Goal: Task Accomplishment & Management: Complete application form

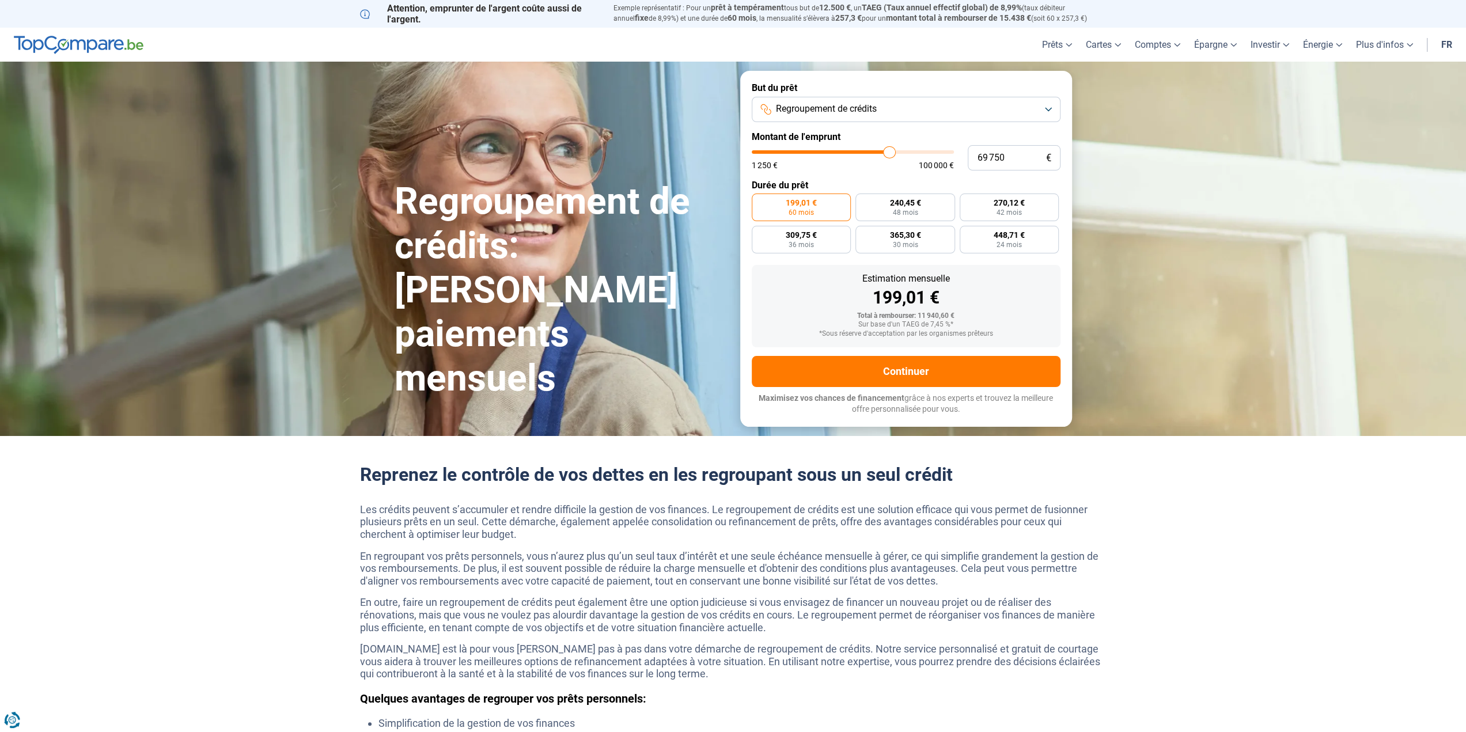
type input "69 500"
type input "69500"
type input "69 250"
type input "69250"
type input "68 500"
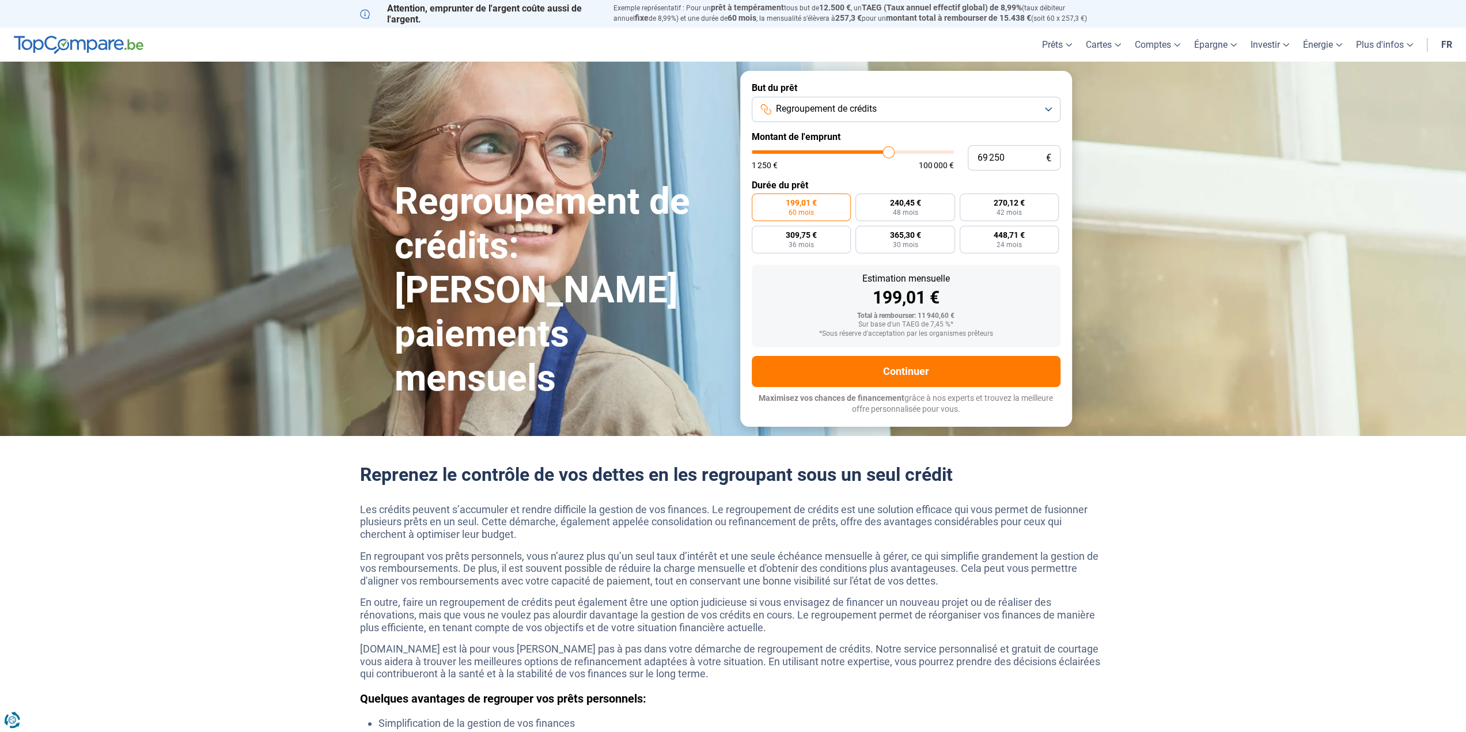
type input "68500"
type input "67 000"
type input "67000"
type input "66 000"
type input "66000"
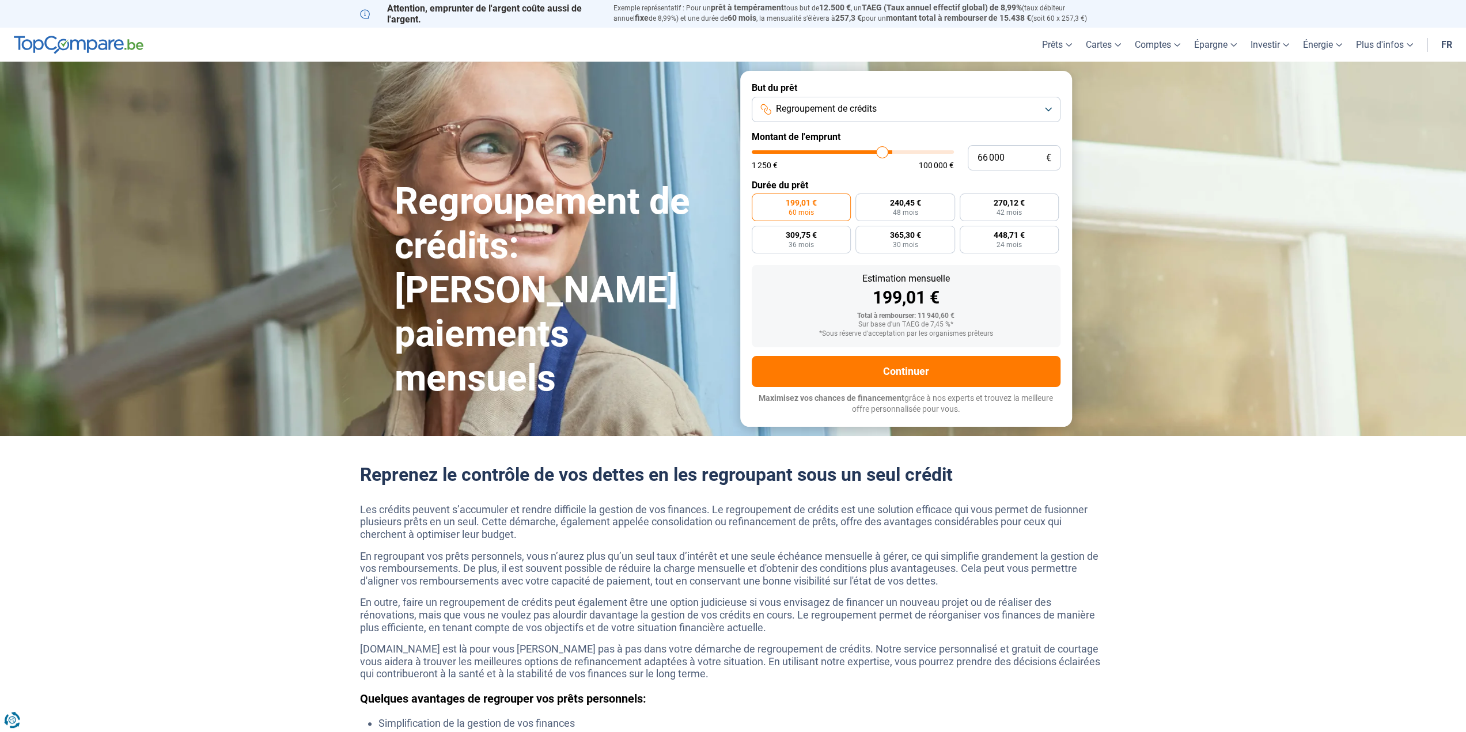
type input "64 000"
type input "64000"
type input "62 250"
type input "62250"
type input "58 750"
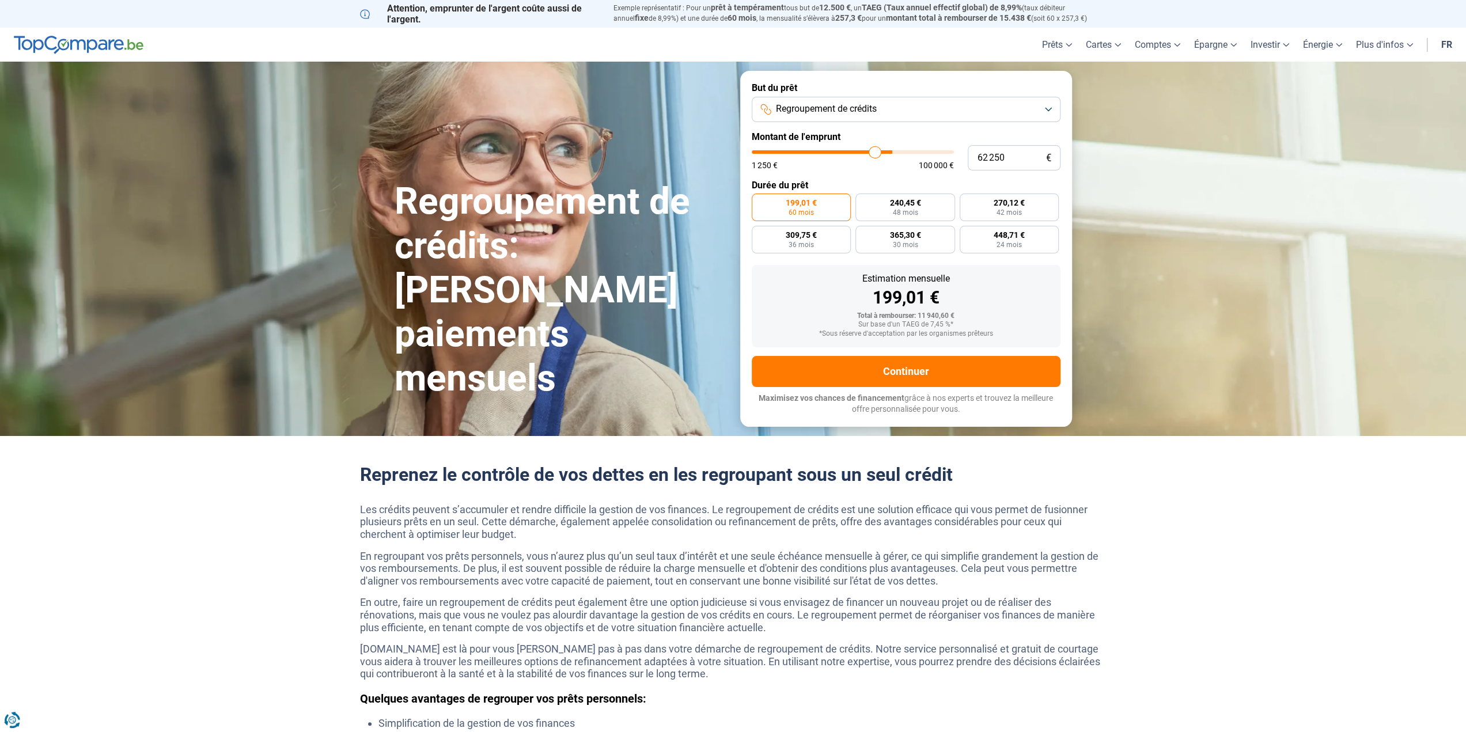
type input "58750"
type input "54 750"
type input "54750"
type input "51 250"
type input "51250"
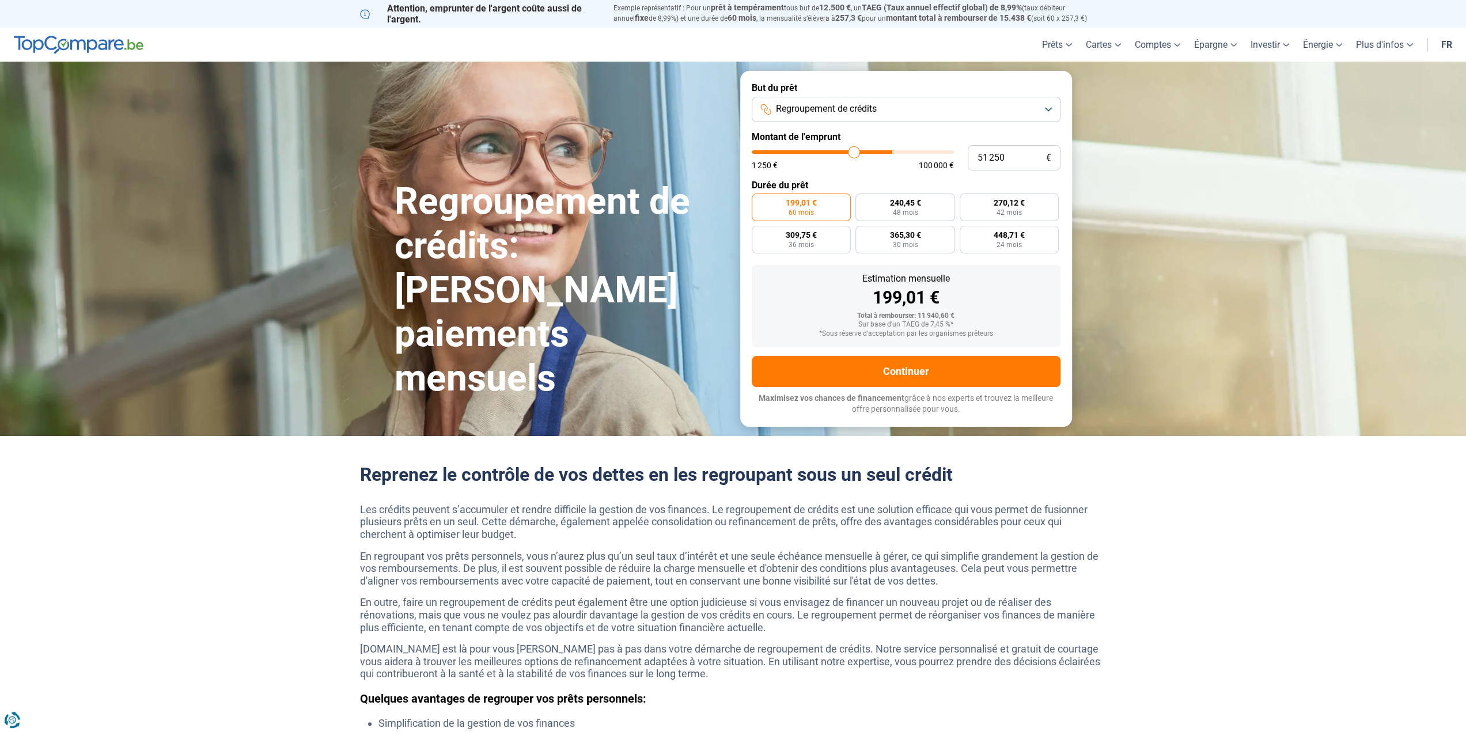
type input "46 250"
type input "46250"
type input "43 250"
type input "43250"
type input "41 500"
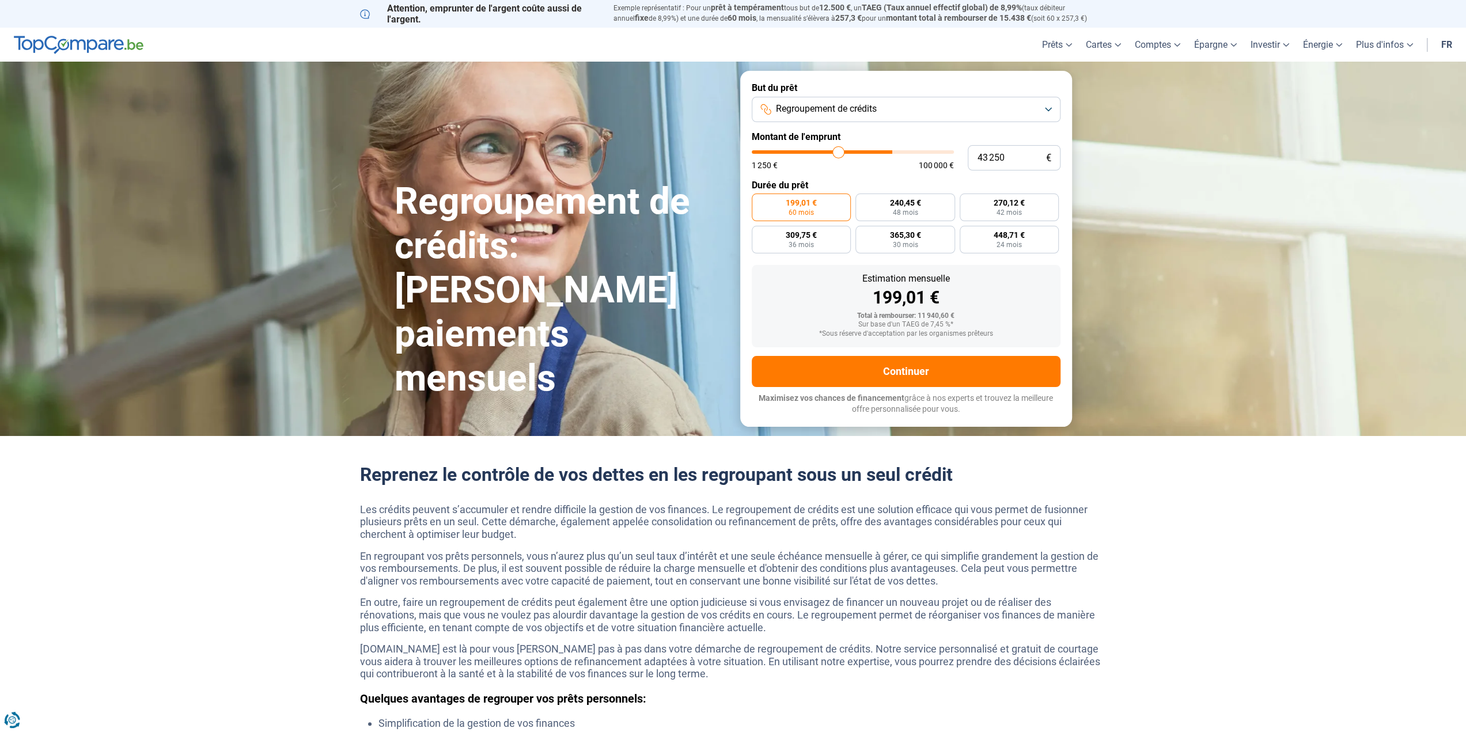
type input "41500"
type input "40 250"
type input "40250"
type input "39 500"
type input "39500"
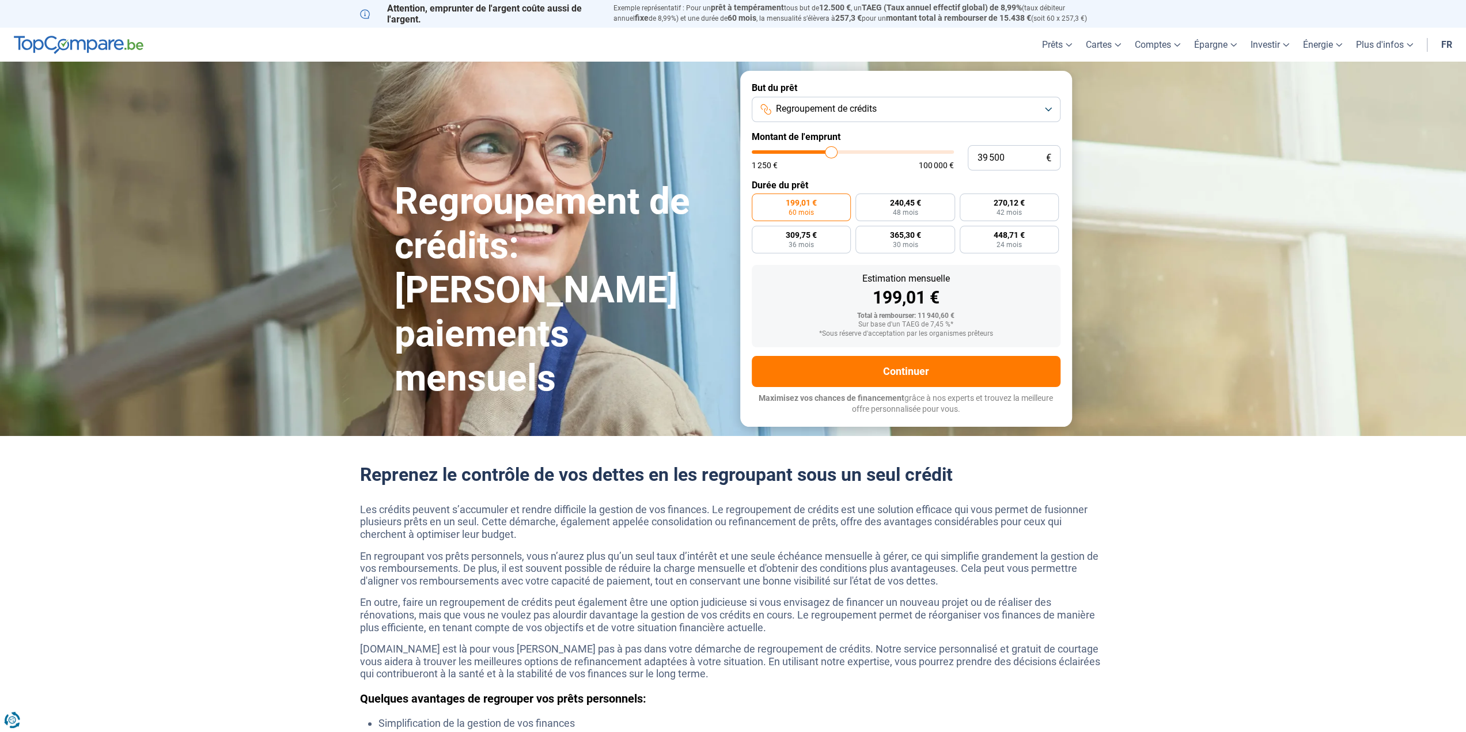
type input "38 750"
type input "38750"
type input "38 500"
type input "38500"
type input "37 500"
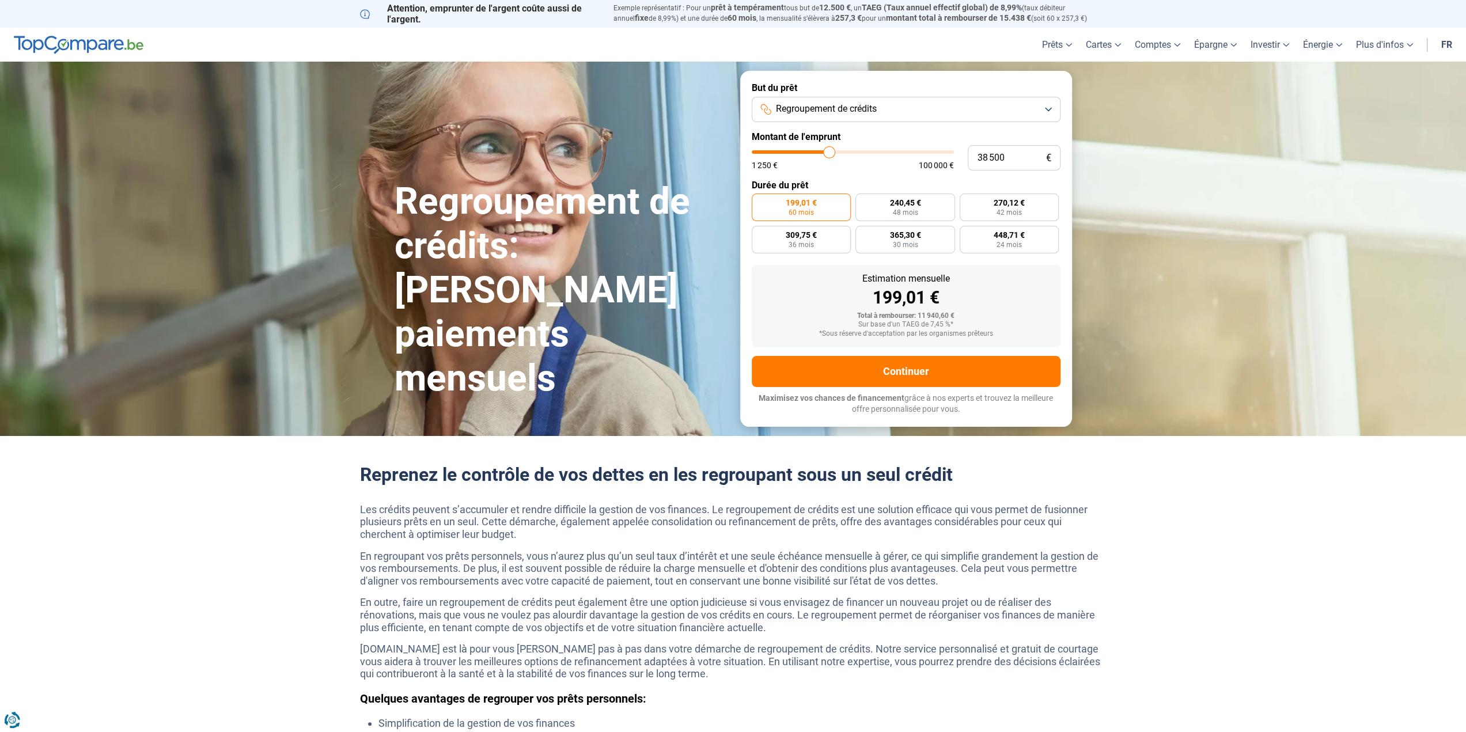
type input "37500"
type input "37 250"
type input "37250"
type input "36 500"
type input "36500"
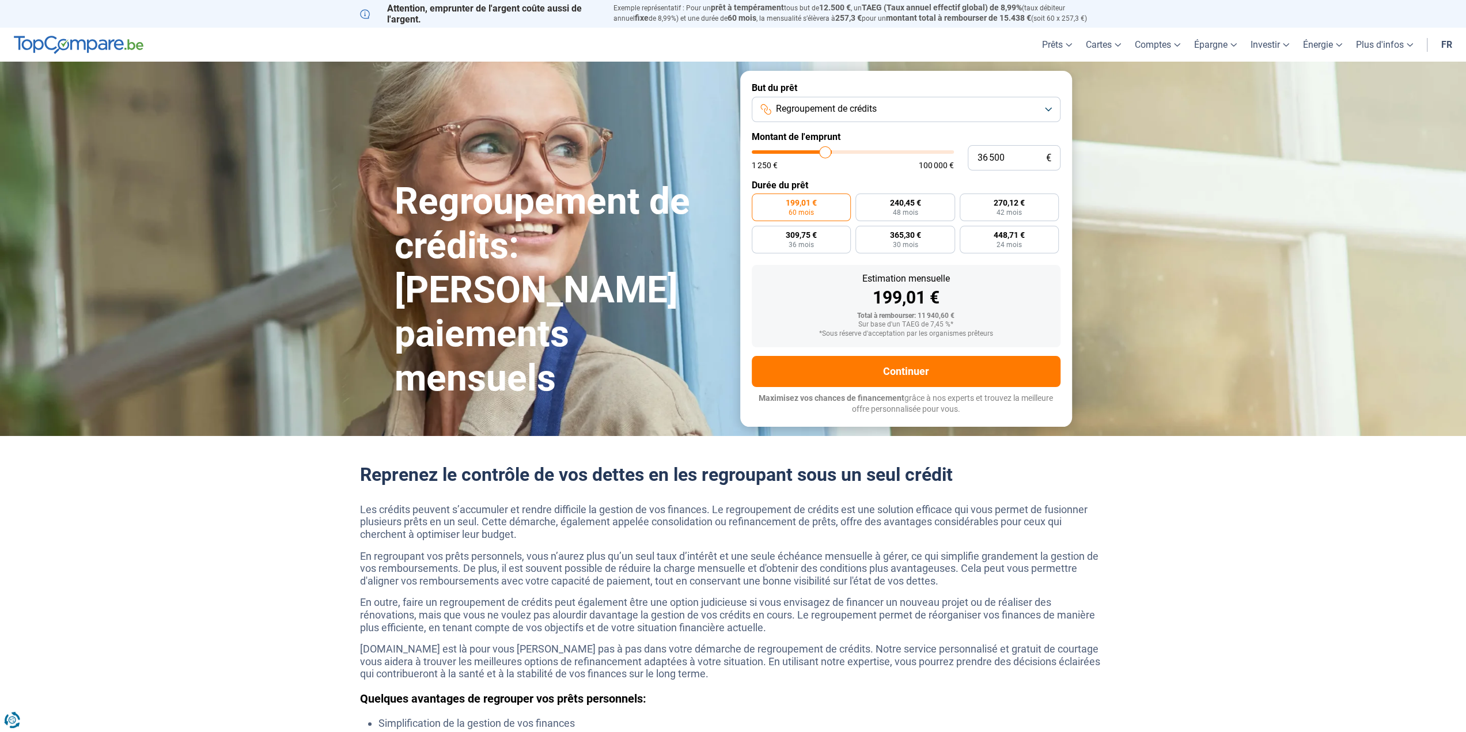
type input "36 250"
type input "36250"
type input "35 000"
type input "35000"
type input "34 250"
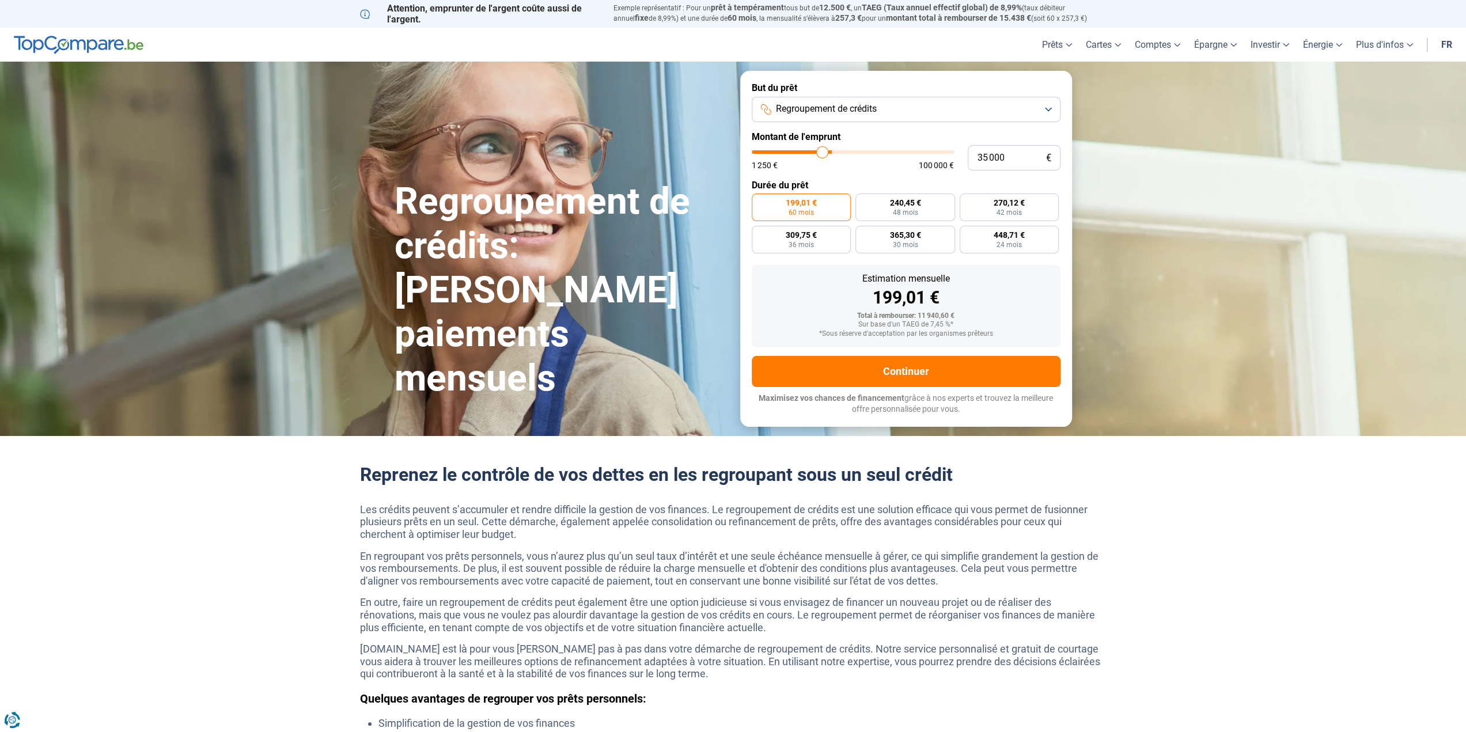
type input "34250"
type input "33 500"
type input "33500"
type input "32 750"
type input "32750"
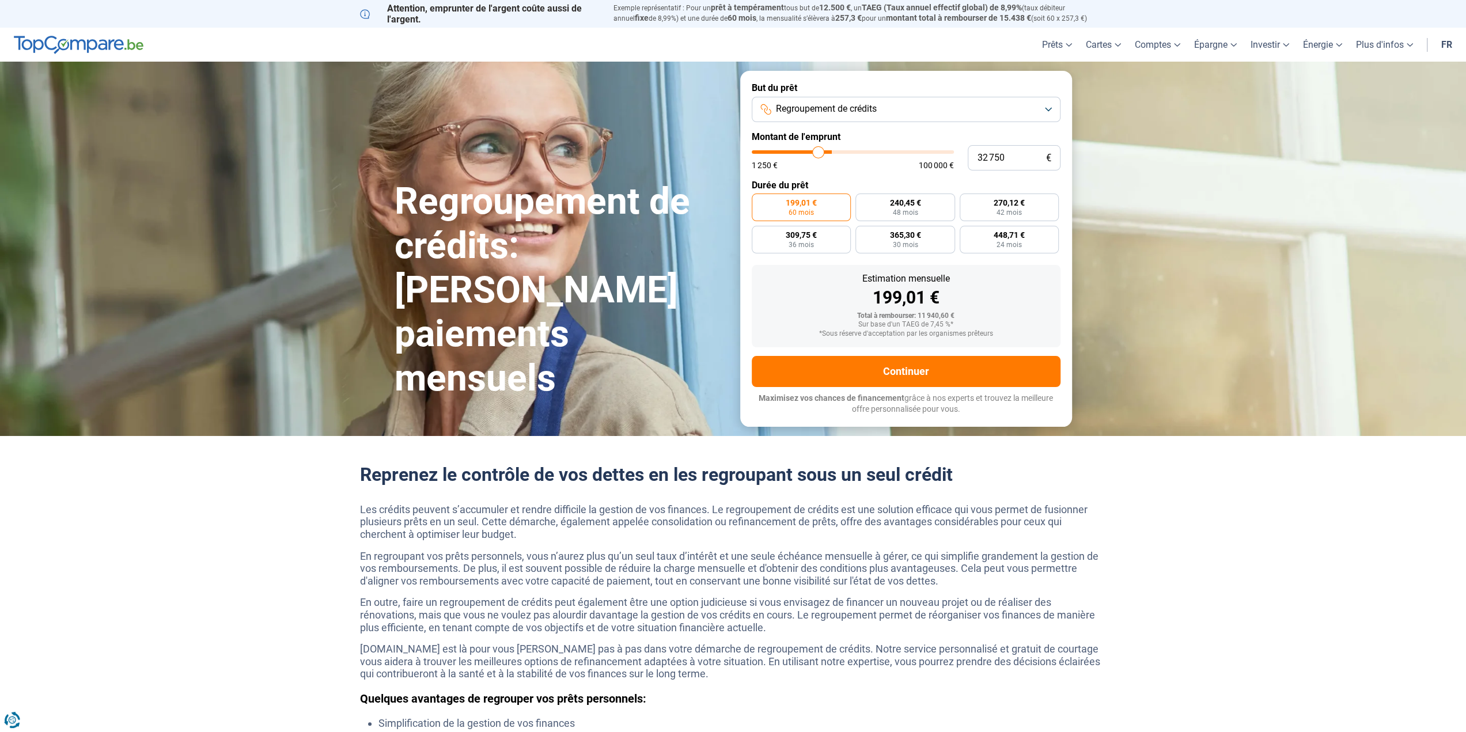
type input "32 500"
type input "32500"
type input "31 750"
type input "31750"
type input "31 500"
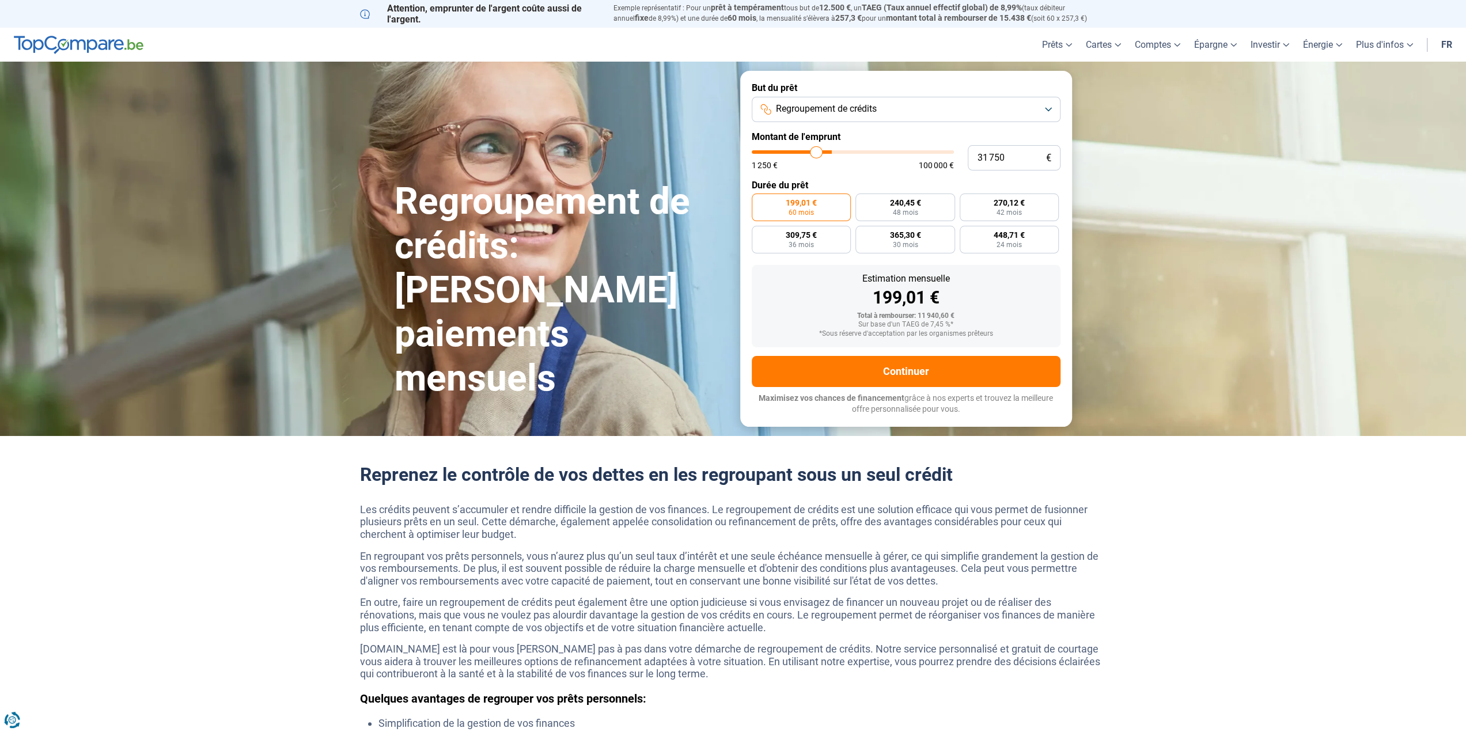
type input "31500"
type input "31 000"
type input "31000"
type input "30 500"
type input "30500"
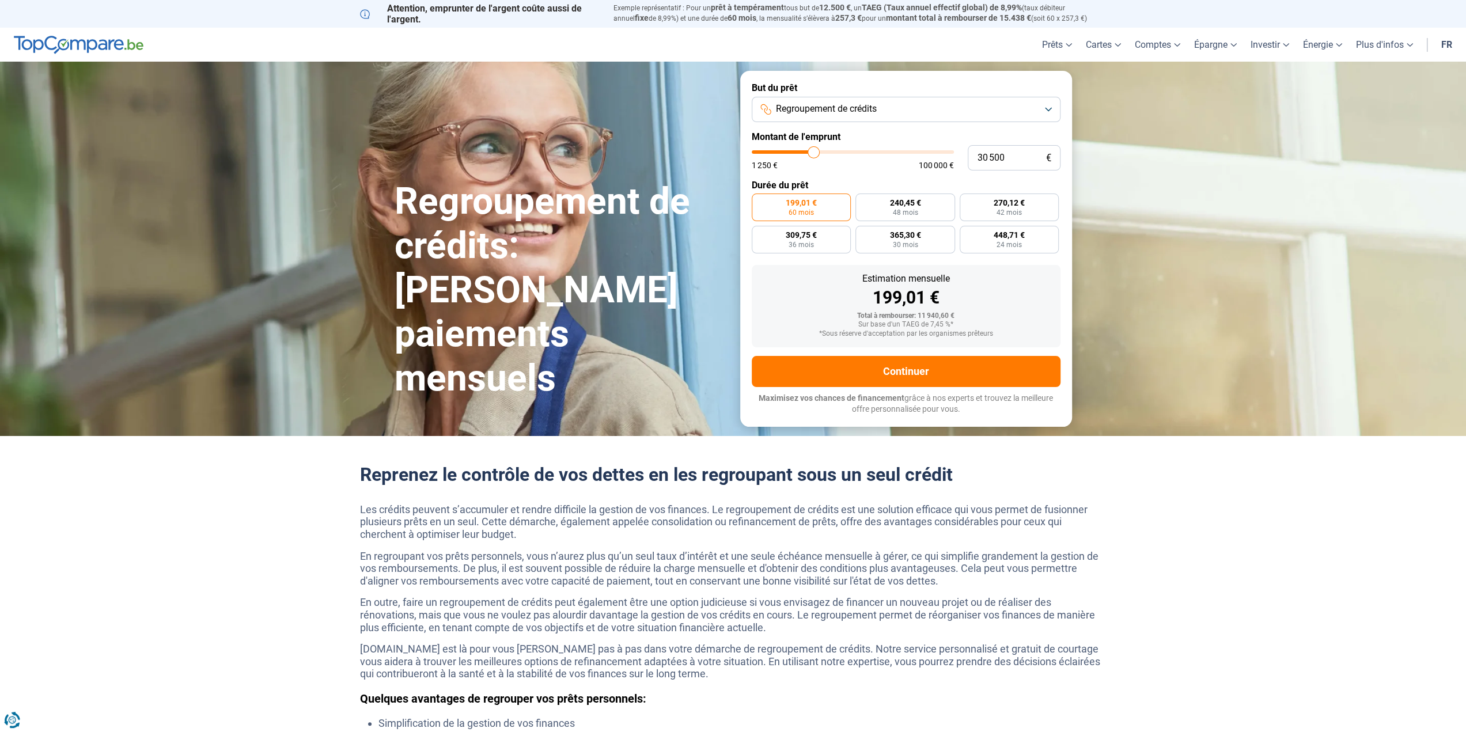
type input "30 000"
type input "30000"
type input "29 750"
type input "29750"
type input "29 500"
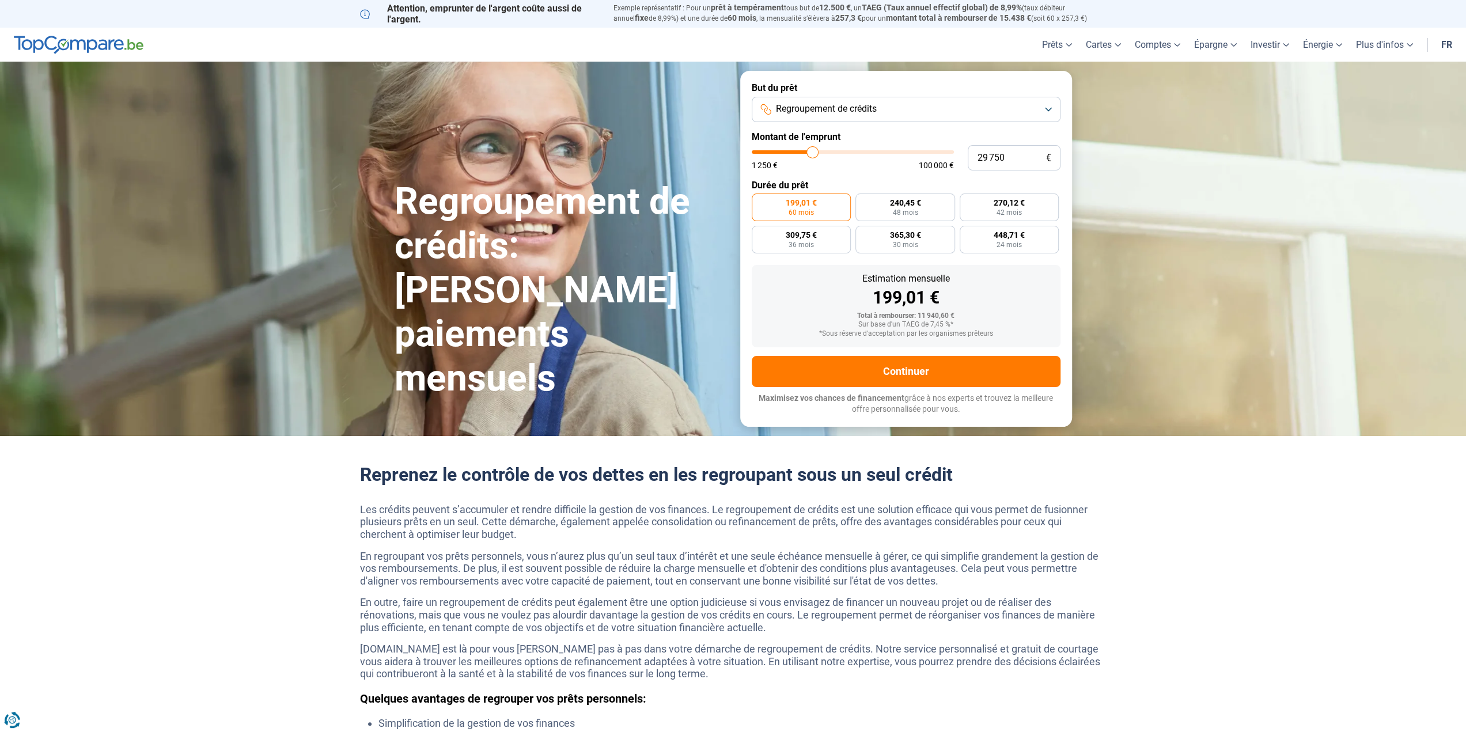
type input "29500"
type input "29 000"
type input "29000"
type input "28 750"
type input "28750"
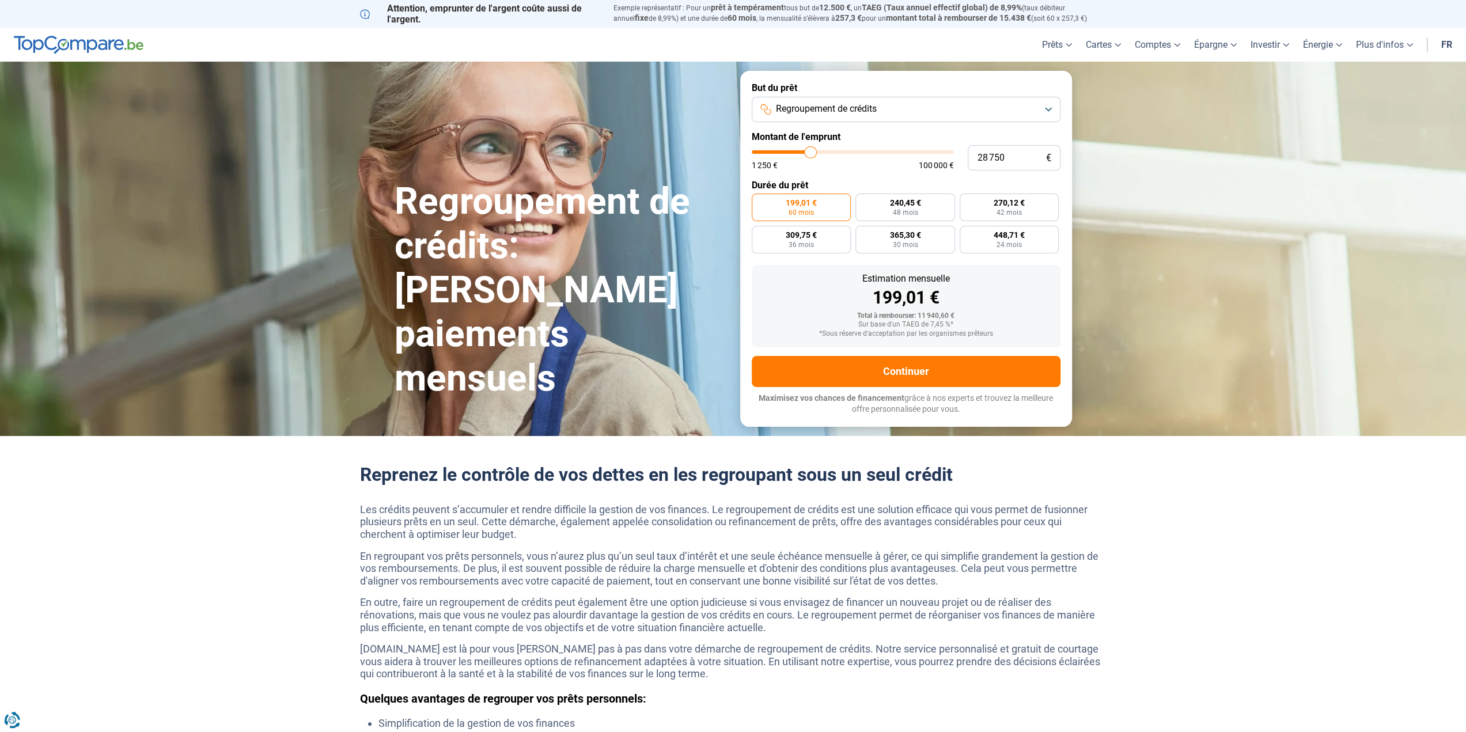
type input "28 500"
type input "28500"
type input "28 250"
type input "28250"
type input "27 750"
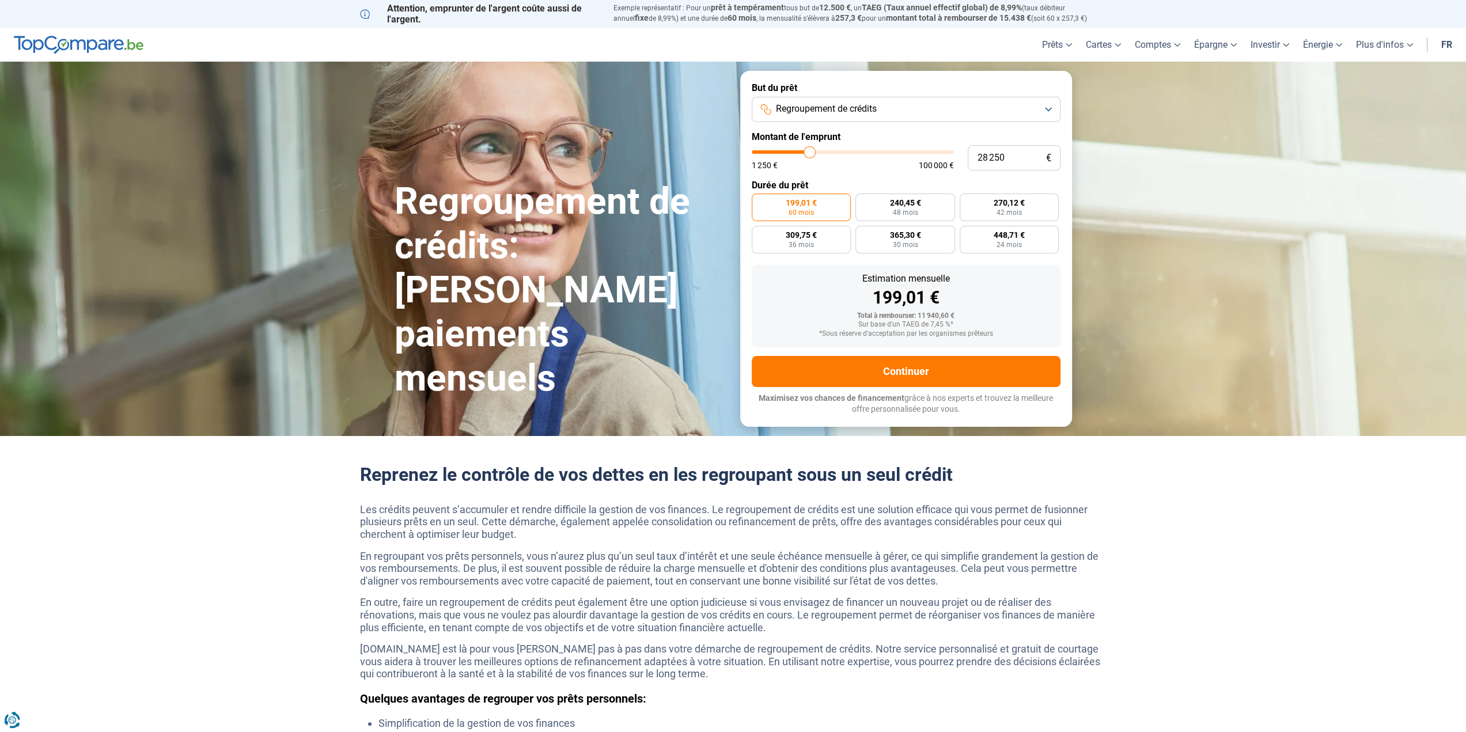
type input "27750"
type input "27 500"
type input "27500"
type input "27 000"
type input "27000"
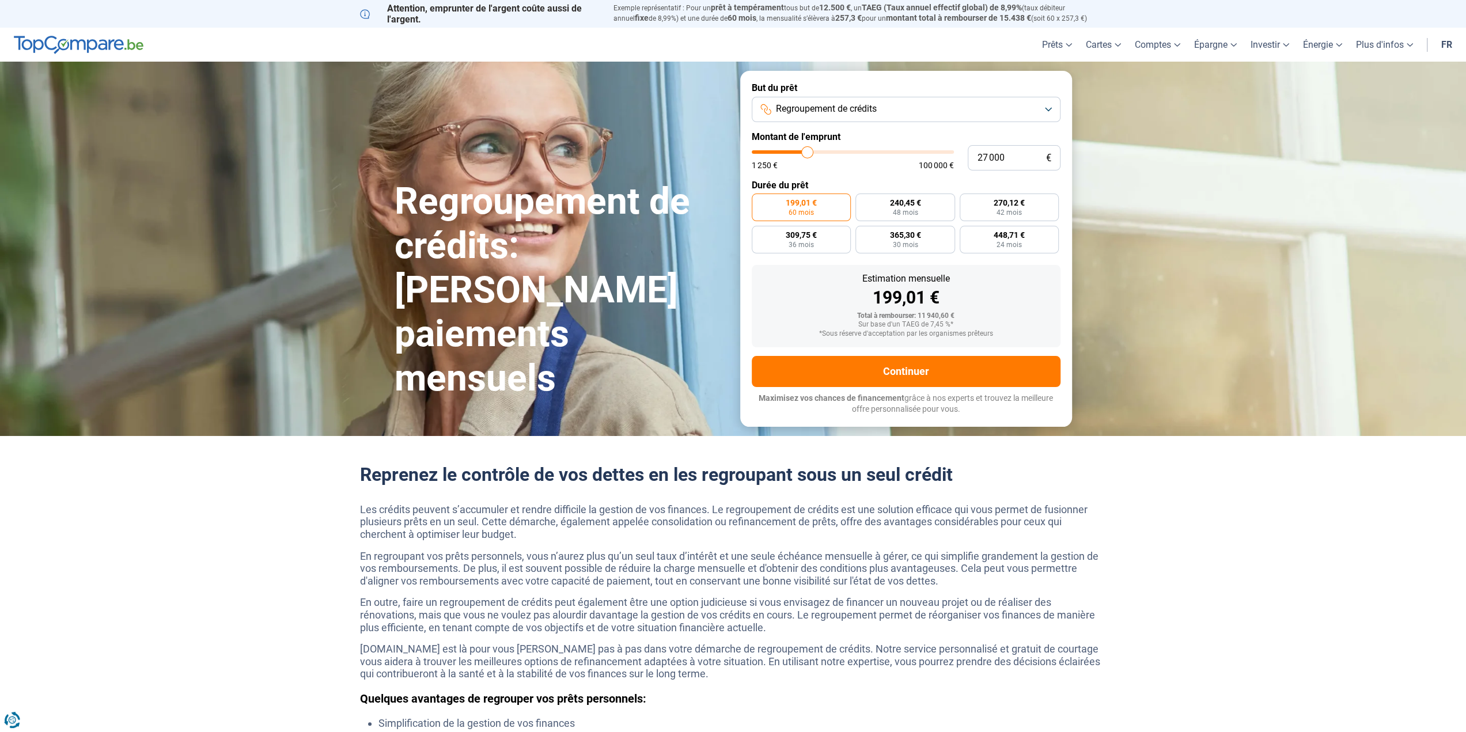
type input "26 500"
type input "26500"
type input "25 750"
type input "25750"
type input "25 500"
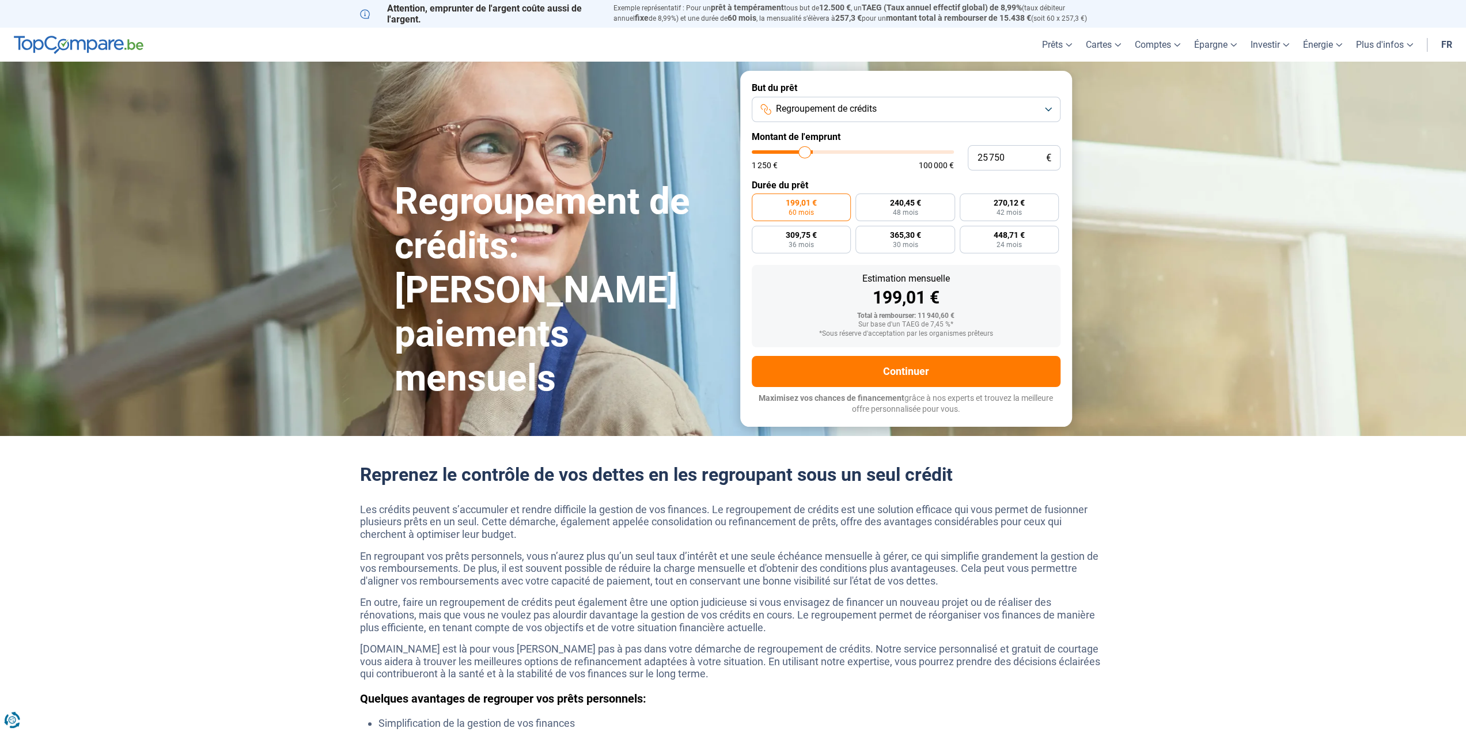
type input "25500"
type input "24 750"
type input "24750"
type input "24 250"
type input "24250"
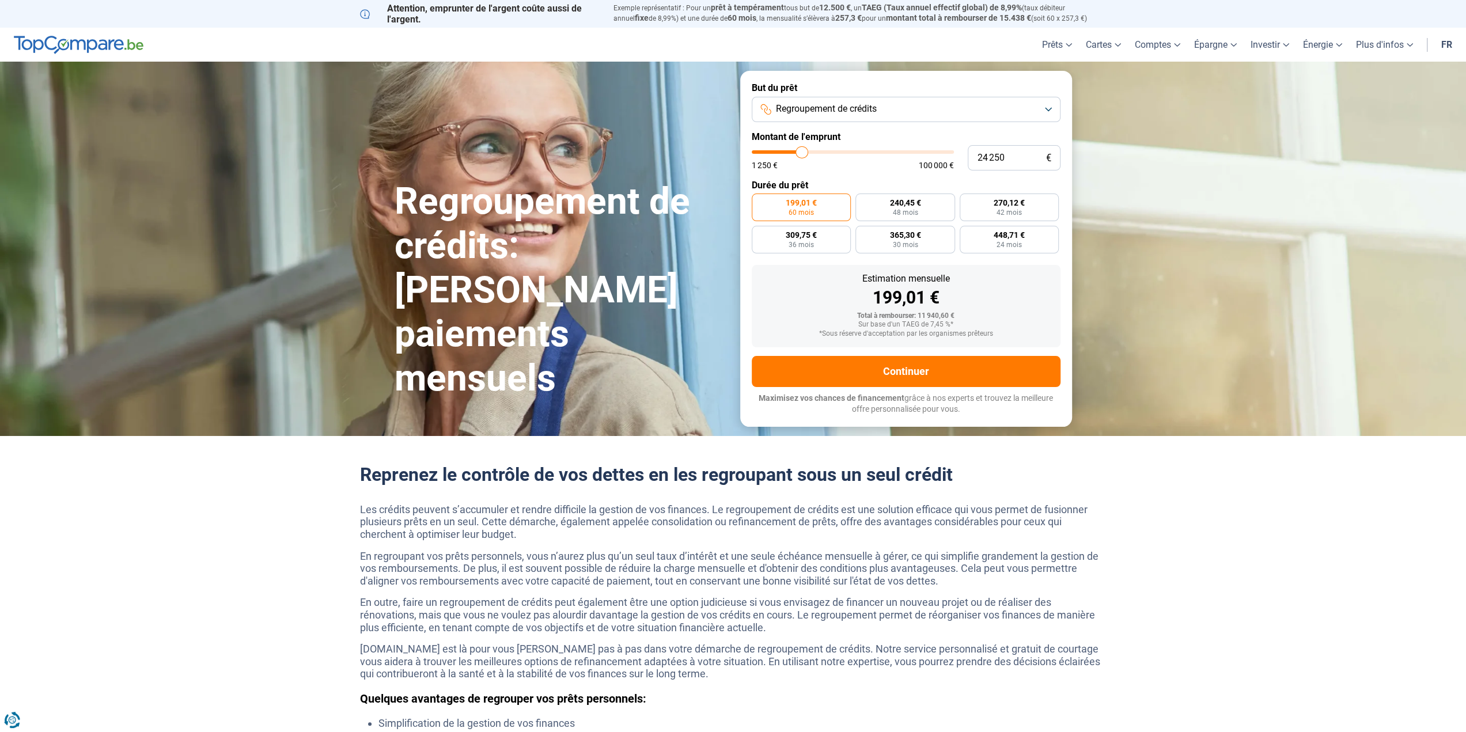
type input "24 000"
type input "24000"
type input "23 750"
type input "23750"
type input "23 500"
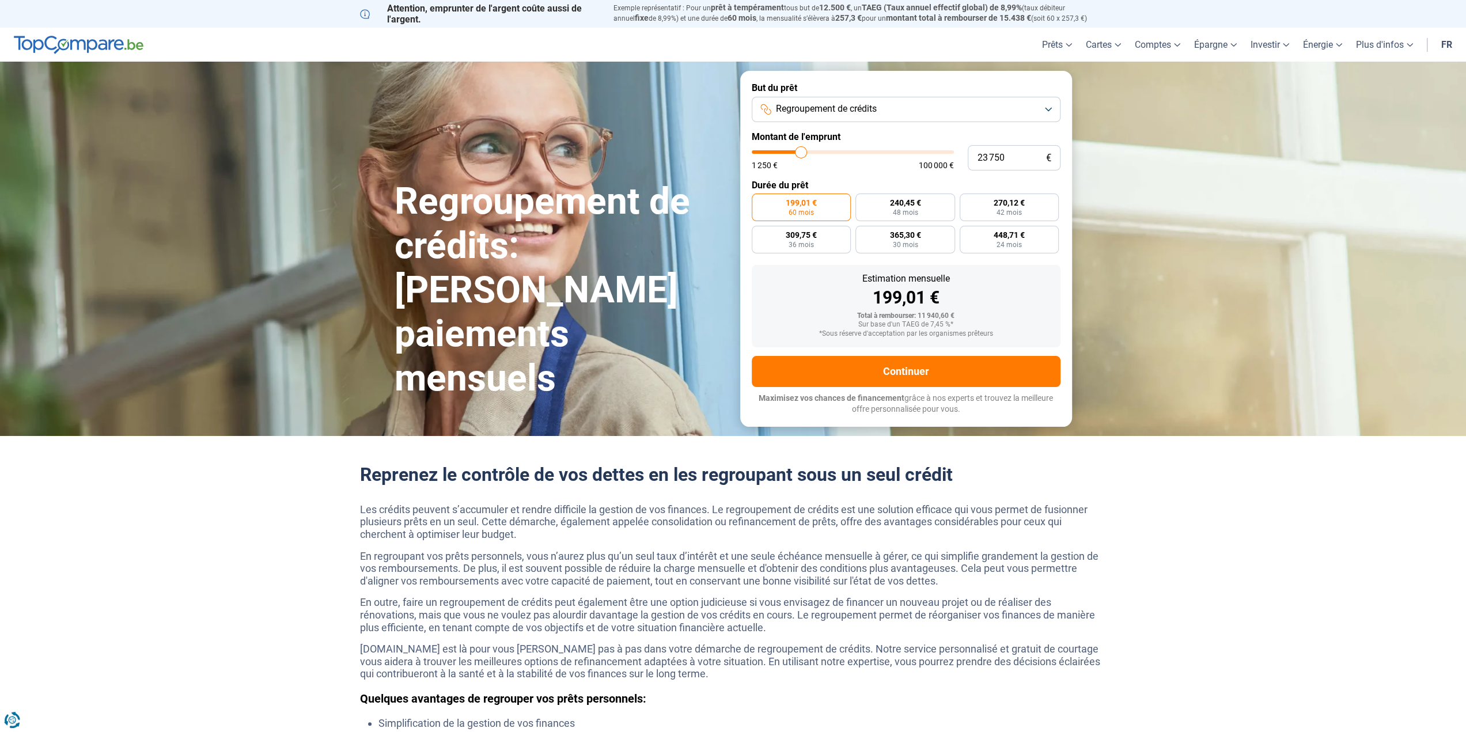
type input "23500"
type input "23 250"
type input "23250"
type input "22 750"
type input "22750"
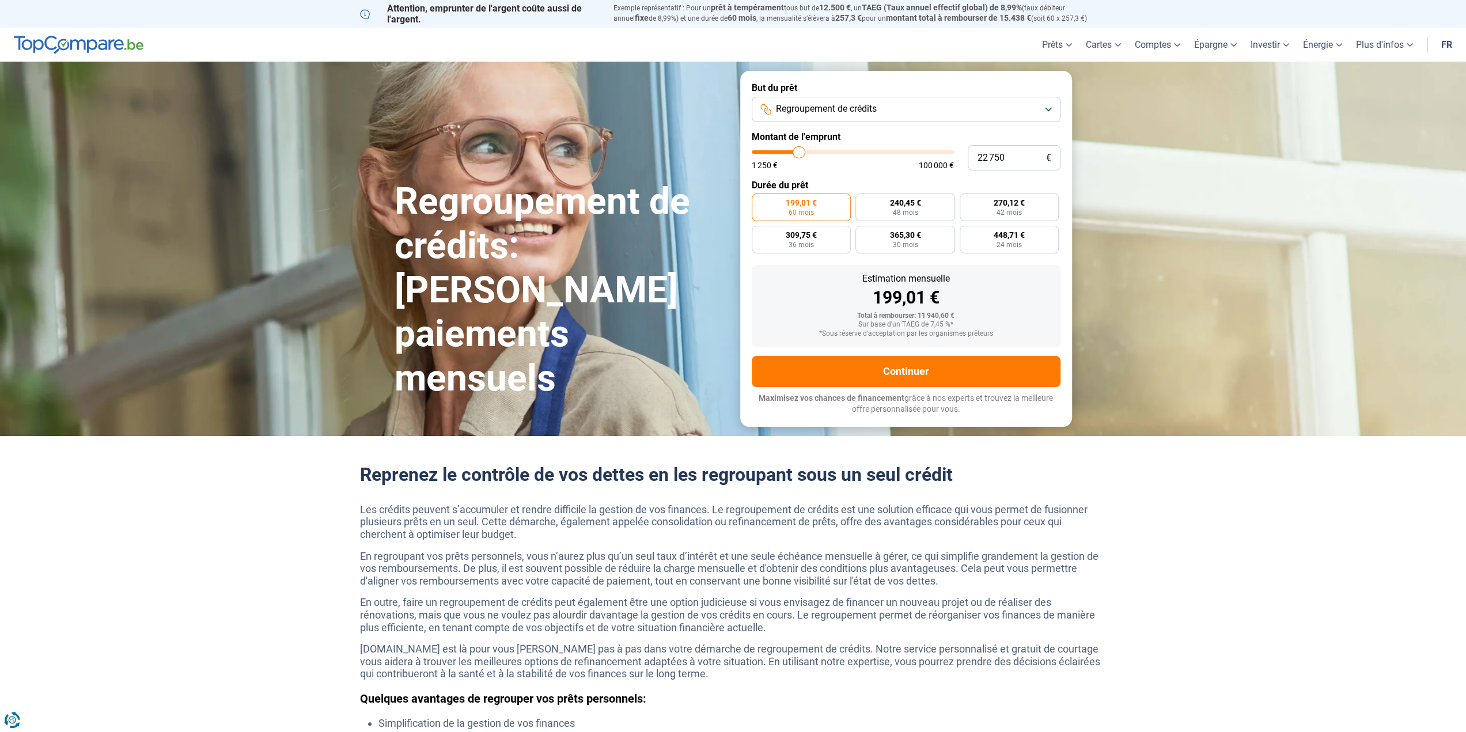
type input "22 500"
type input "22500"
type input "21 500"
type input "21500"
type input "20 500"
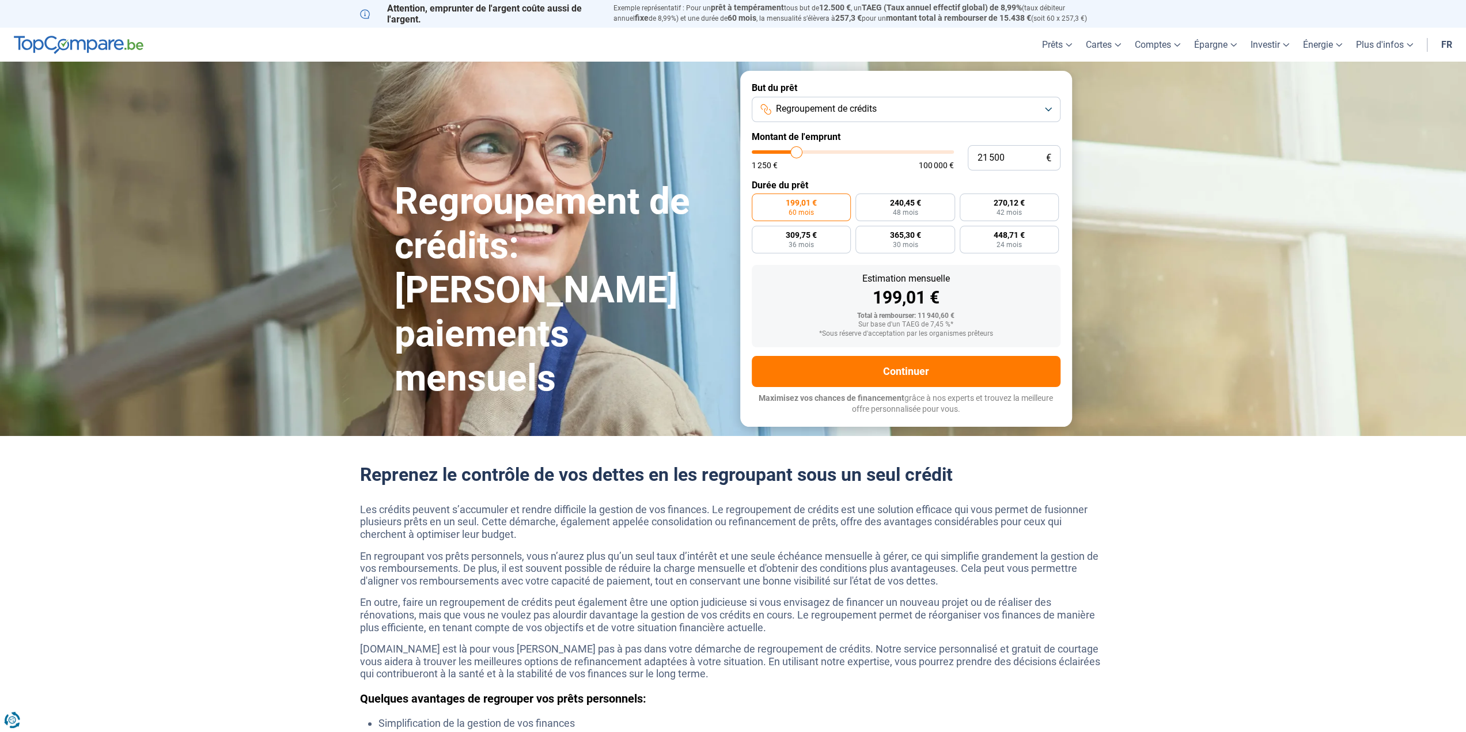
type input "20500"
type input "20 250"
type input "20250"
type input "20 000"
type input "20000"
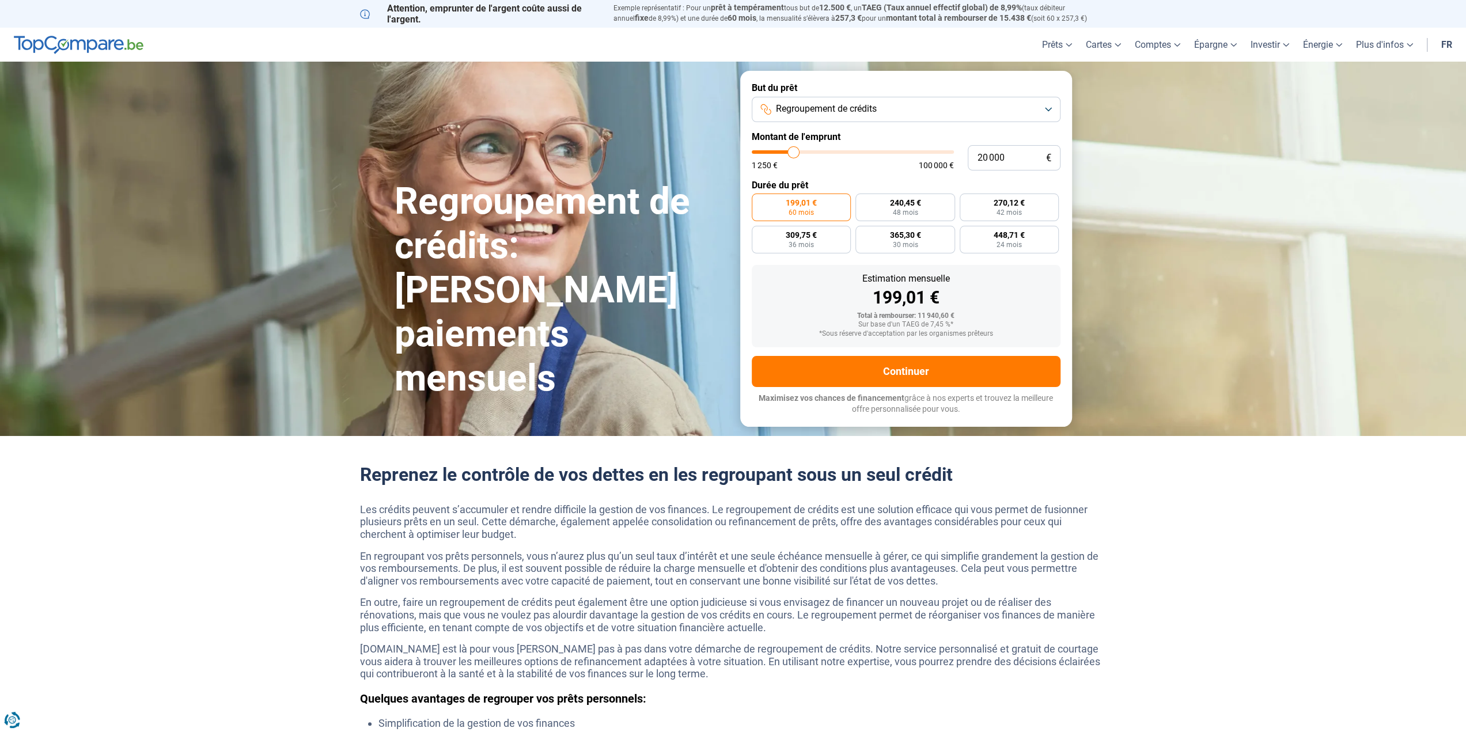
type input "19 750"
type input "19750"
type input "19 500"
type input "19500"
type input "19 750"
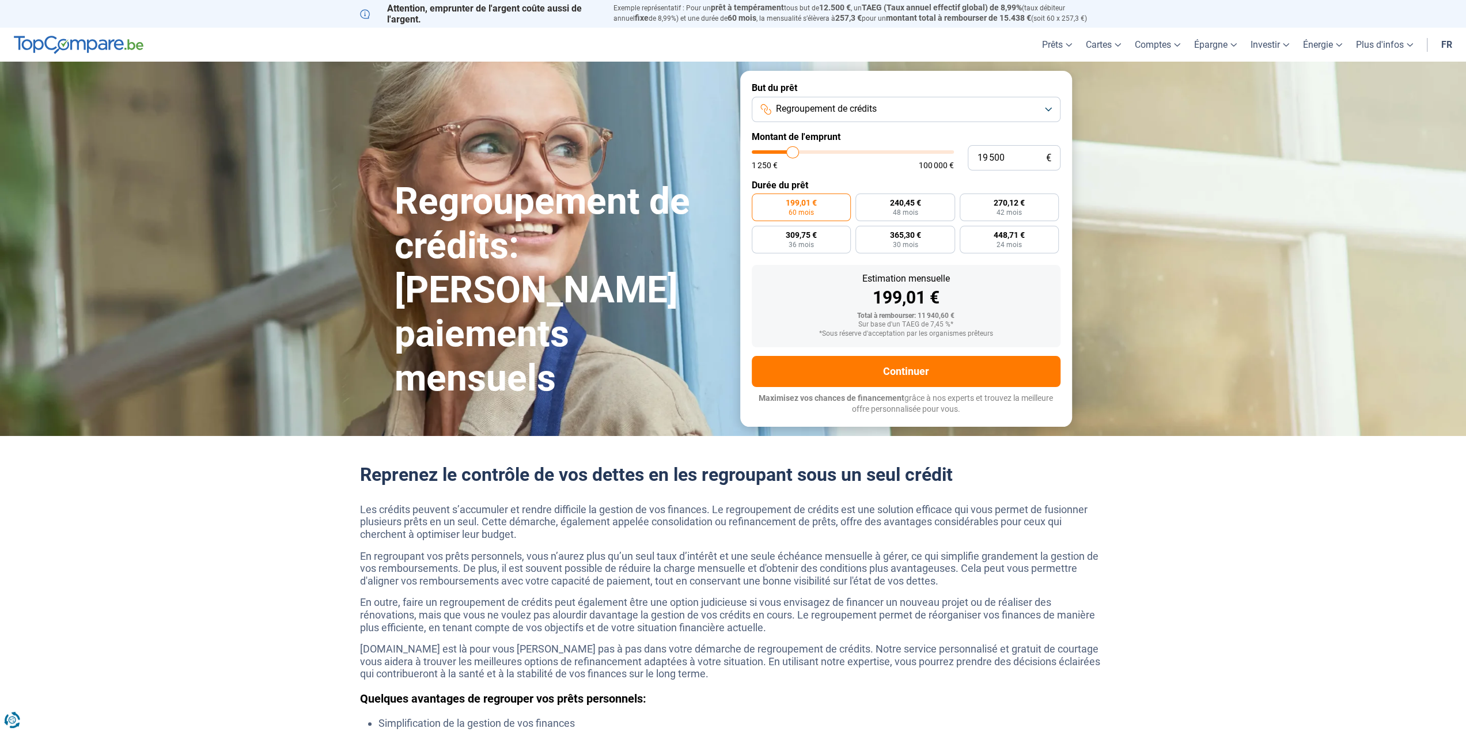
type input "19750"
type input "20 000"
type input "20000"
type input "20 250"
type input "20250"
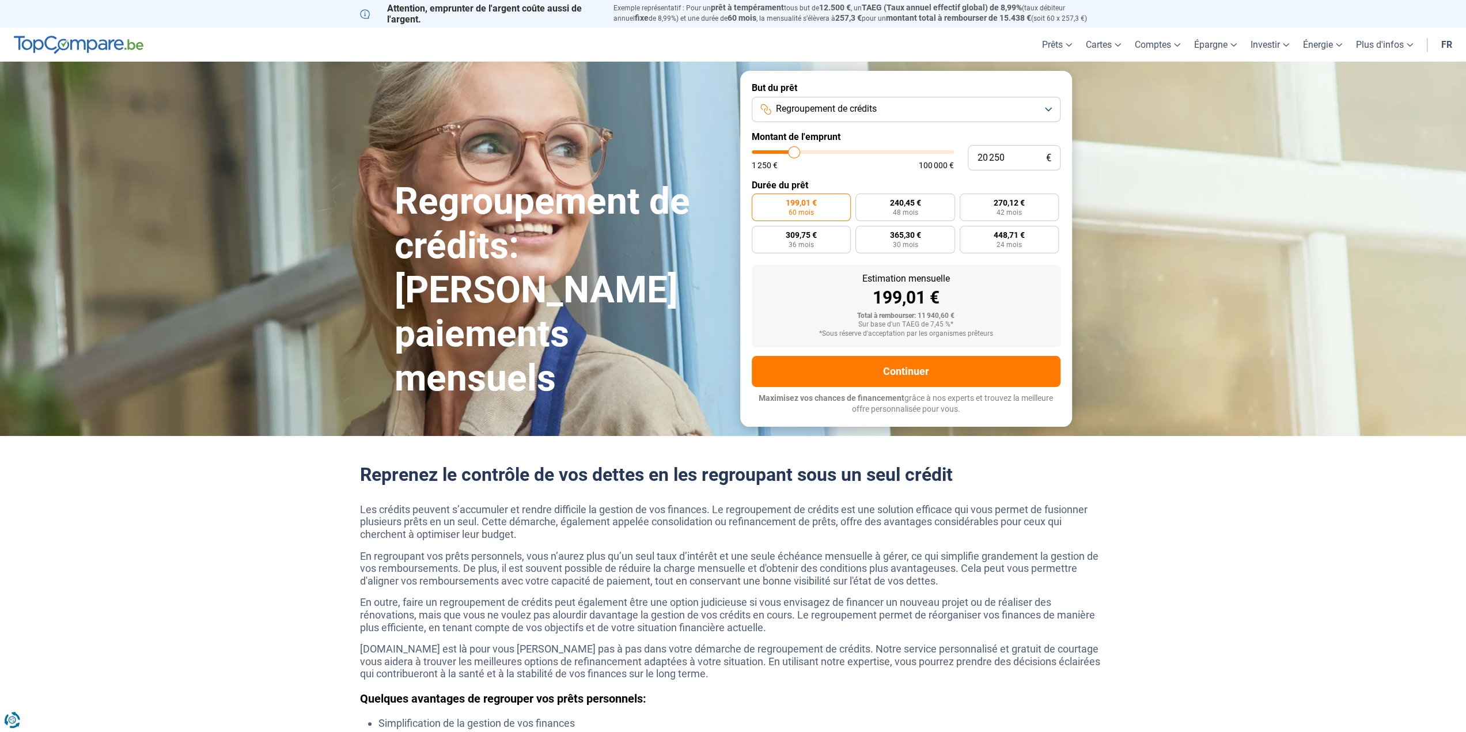
type input "20 500"
type input "20500"
type input "20 750"
type input "20750"
type input "21 000"
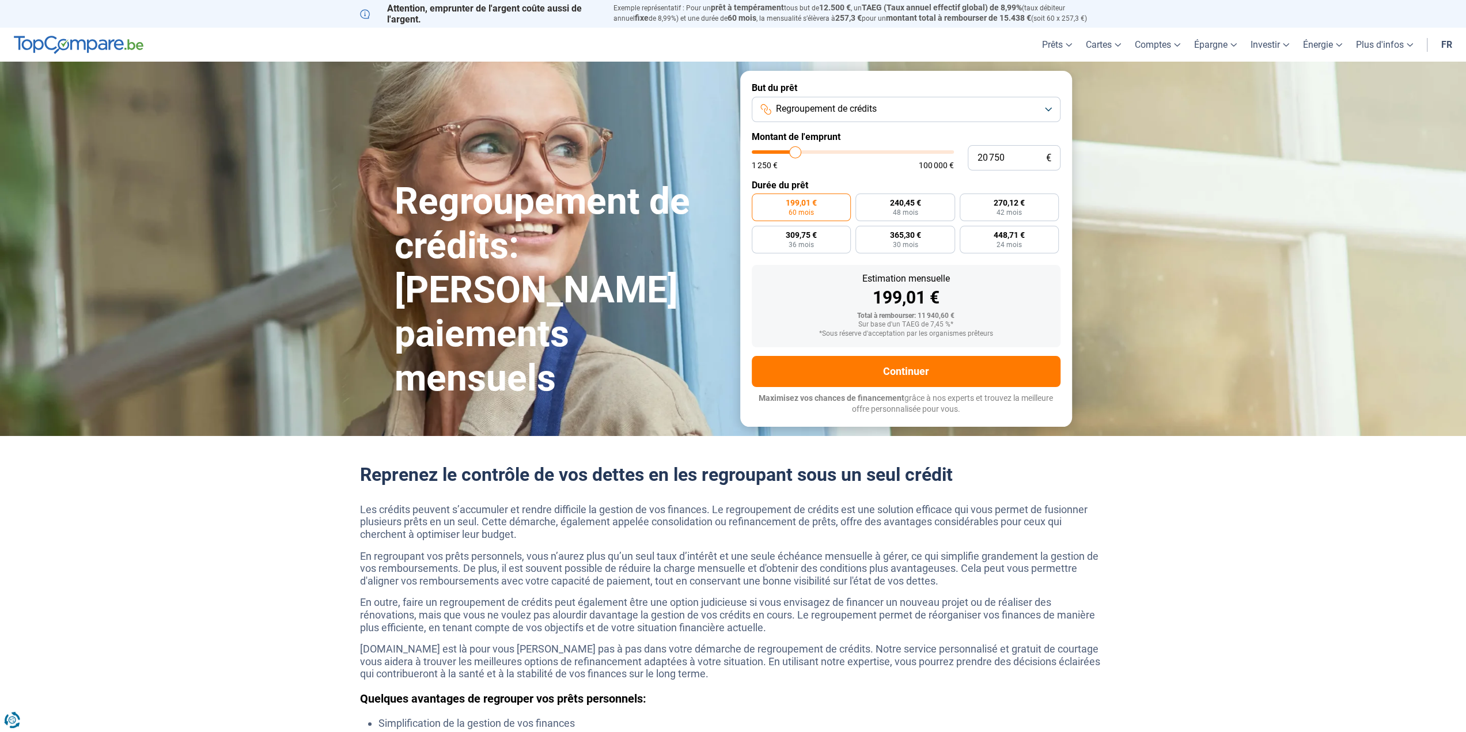
type input "21000"
type input "21 250"
type input "21250"
type input "21 000"
type input "21000"
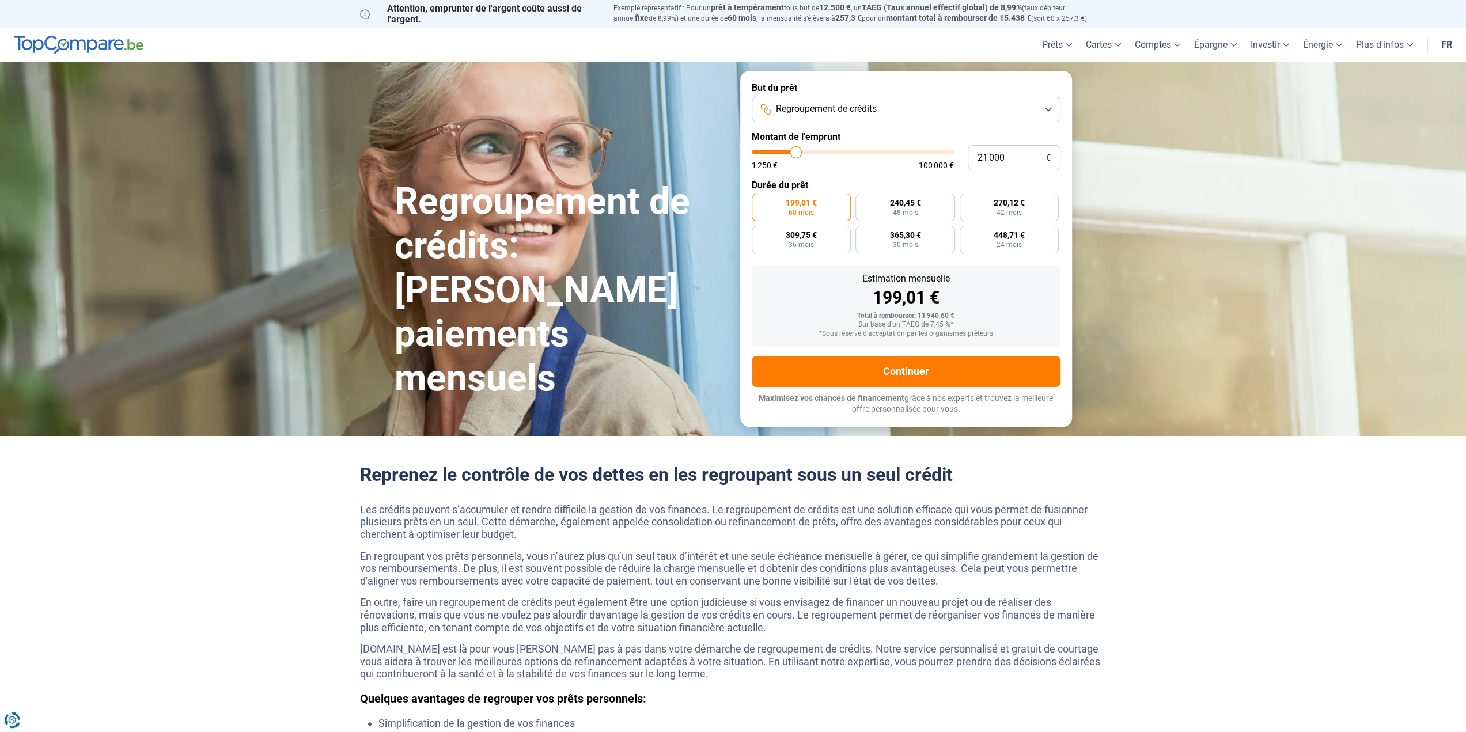
type input "20 750"
type input "20750"
type input "20 500"
type input "20500"
click at [795, 154] on input "range" at bounding box center [853, 151] width 202 height 3
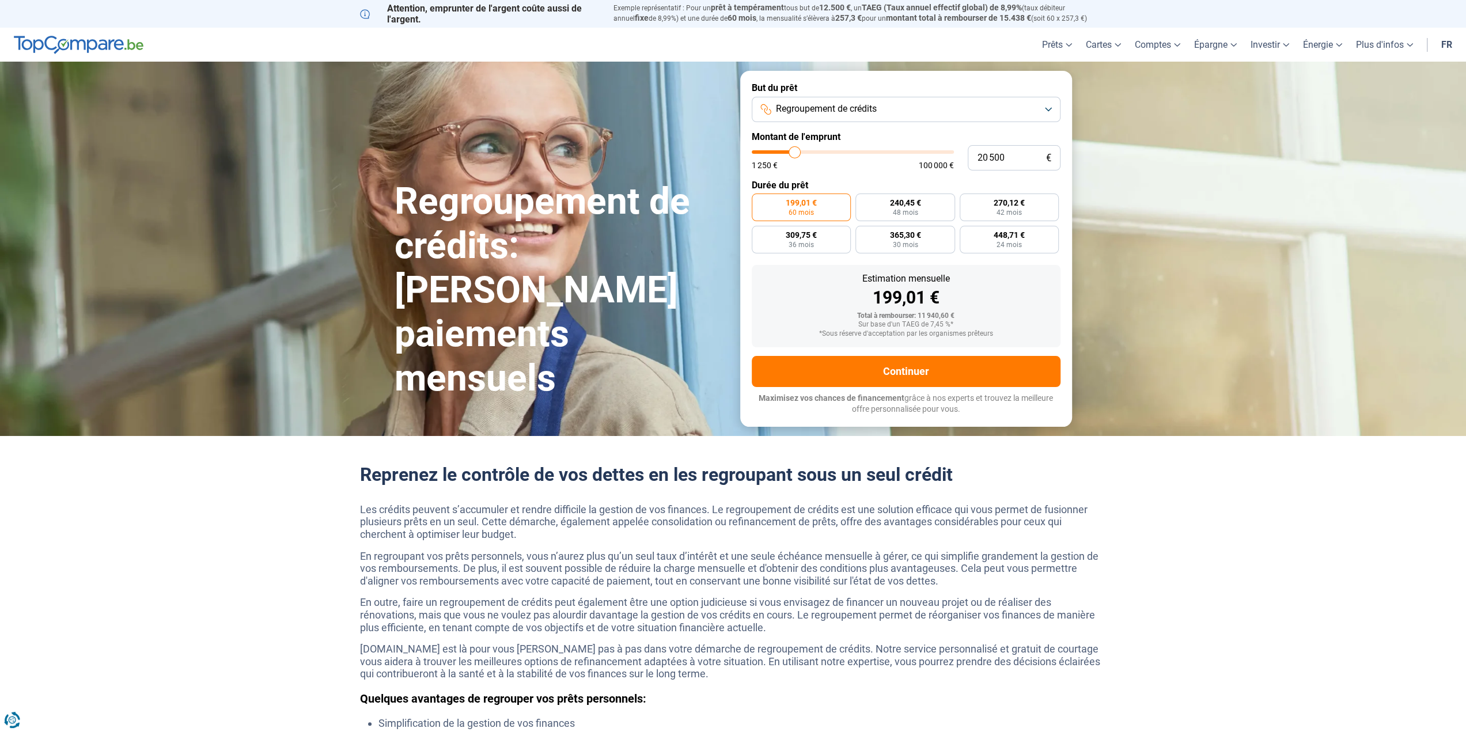
radio input "false"
click at [1000, 158] on input "20 500" at bounding box center [1014, 157] width 93 height 25
type input "2 050"
type input "2000"
type input "205"
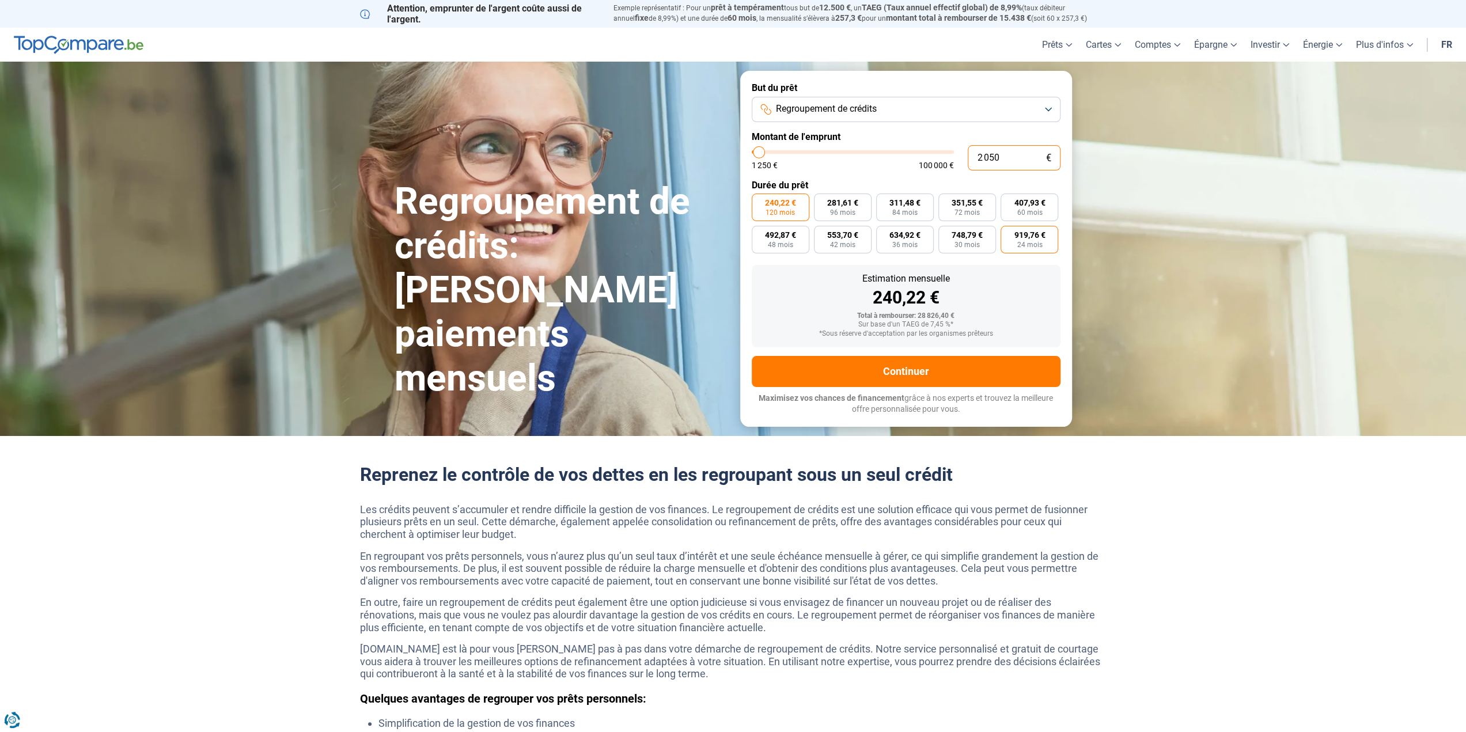
type input "1250"
type input "20"
type input "1250"
type input "200"
type input "1250"
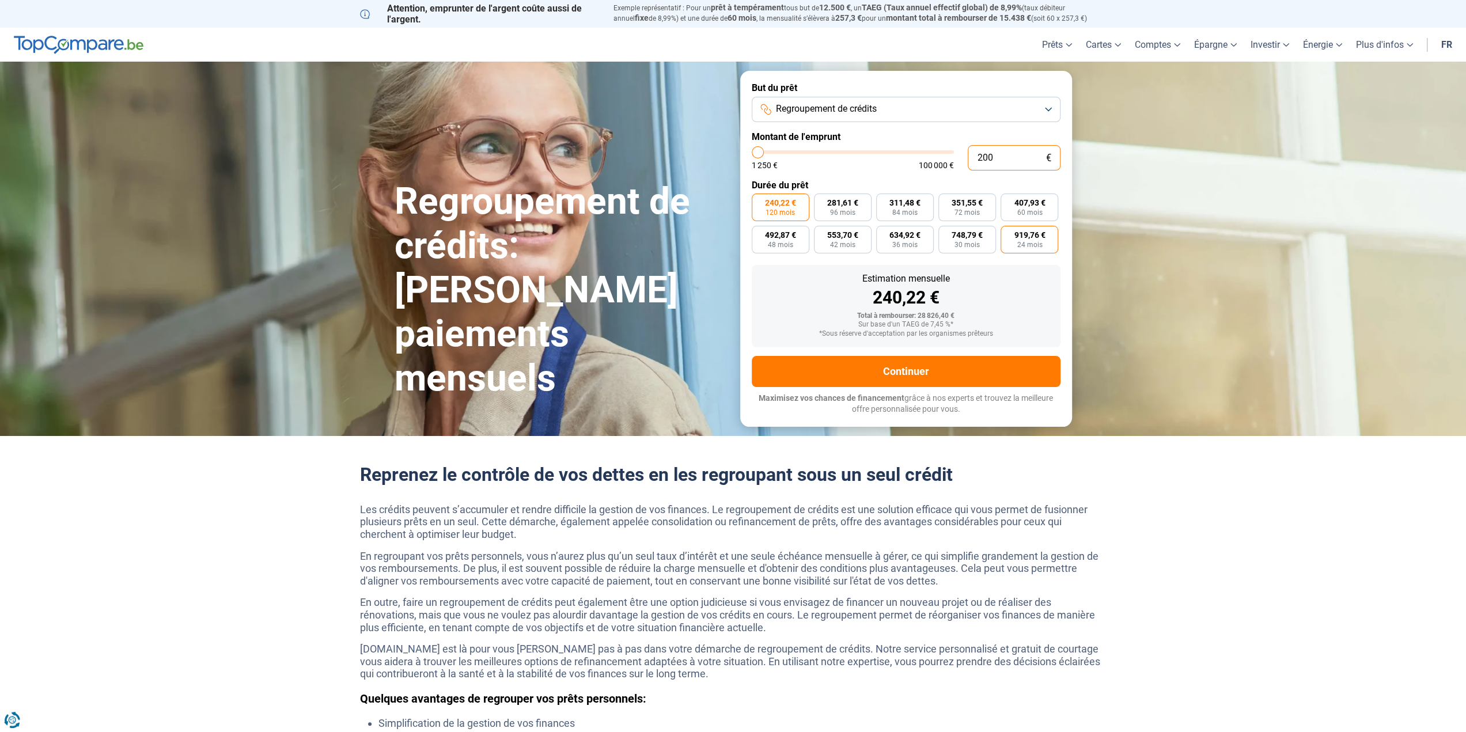
type input "2 000"
type input "2000"
type input "20 000"
type input "20000"
radio input "true"
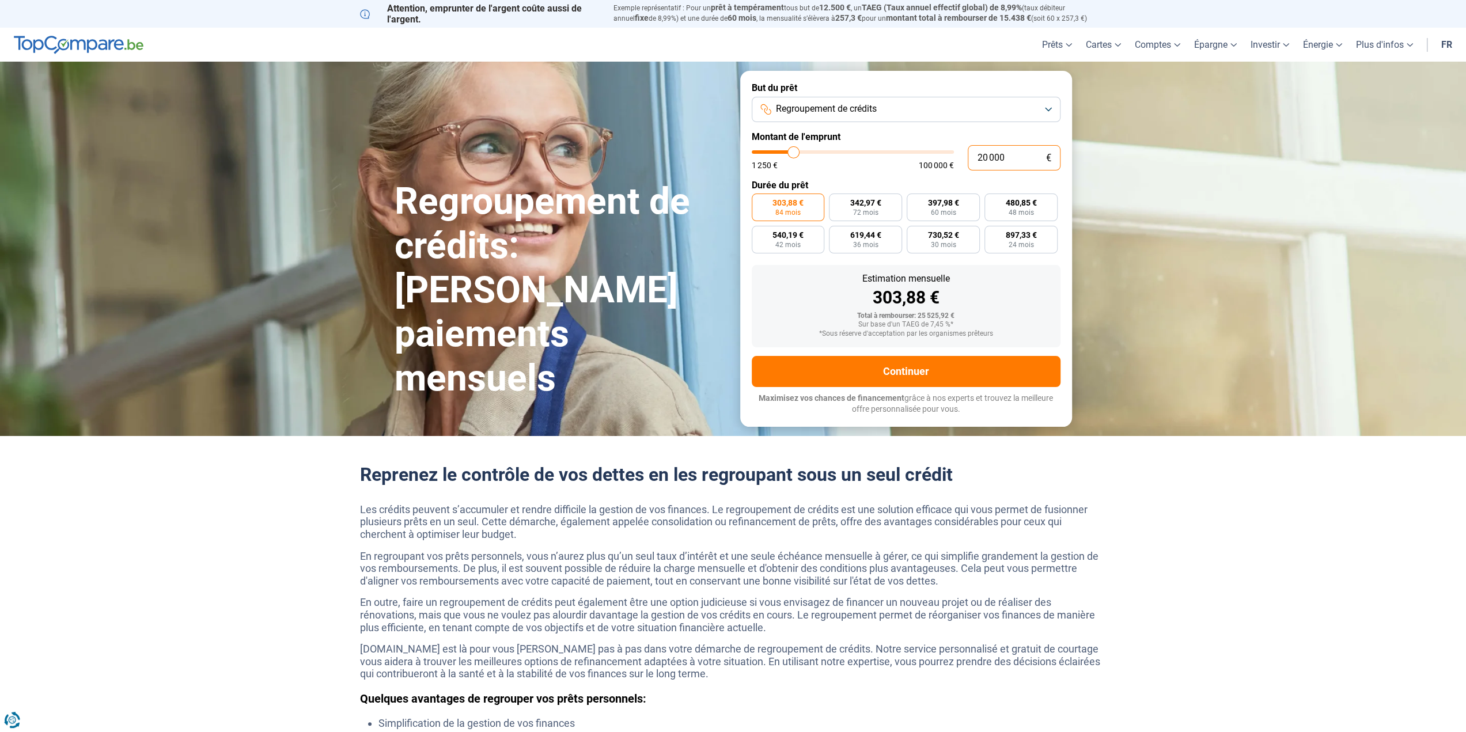
type input "20 000"
click at [790, 209] on span "84 mois" at bounding box center [787, 212] width 25 height 7
click at [759, 201] on input "303,88 € 84 mois" at bounding box center [755, 197] width 7 height 7
click at [910, 378] on button "Continuer" at bounding box center [906, 371] width 309 height 31
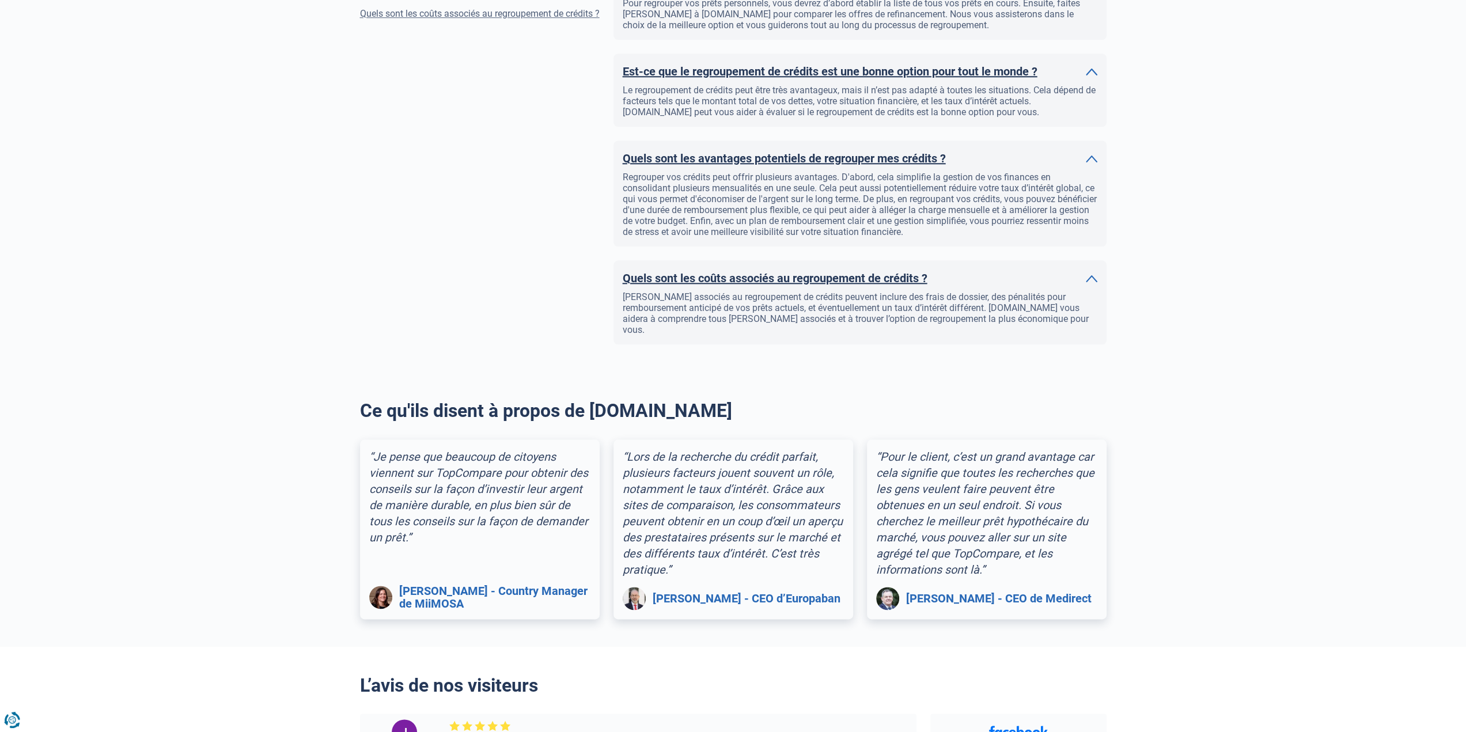
scroll to position [1094, 0]
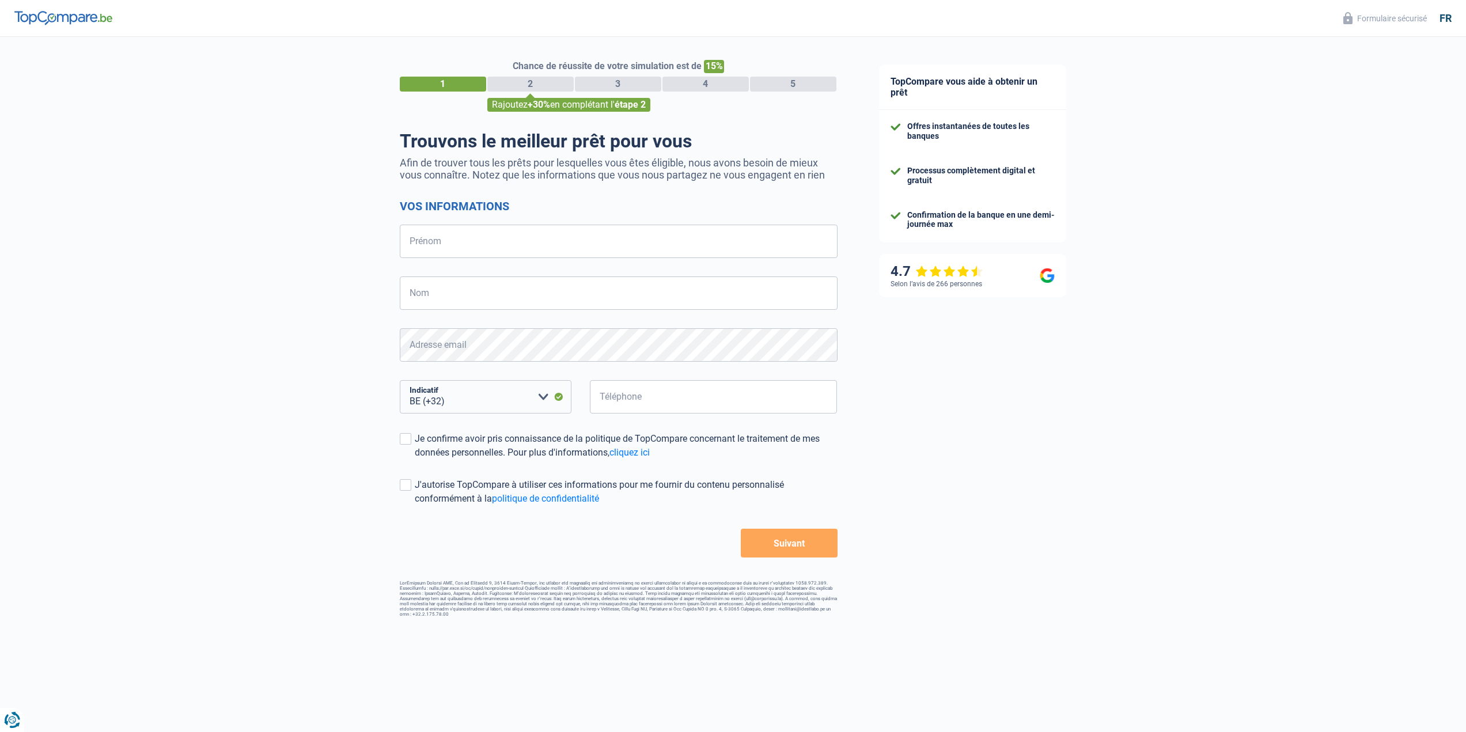
select select "32"
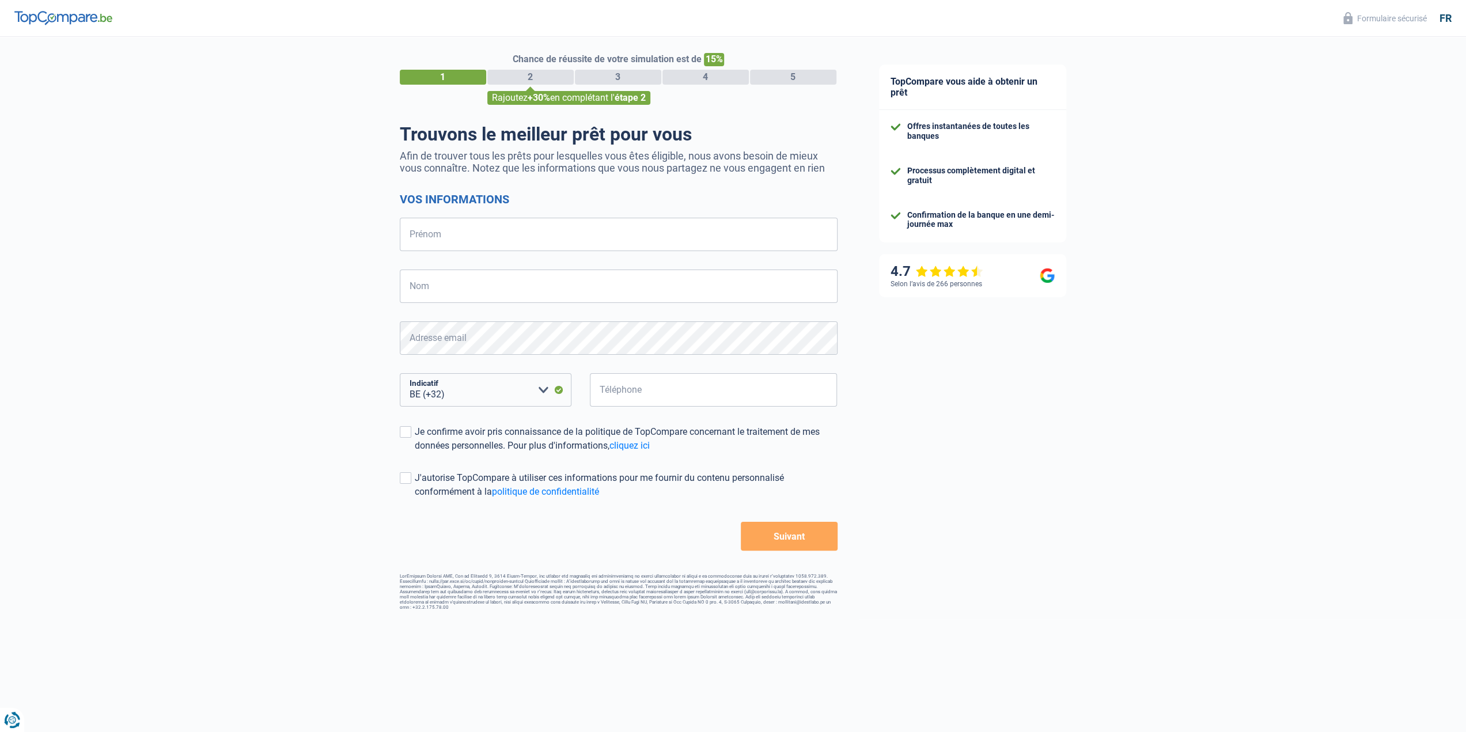
scroll to position [11, 0]
